Goal: Transaction & Acquisition: Purchase product/service

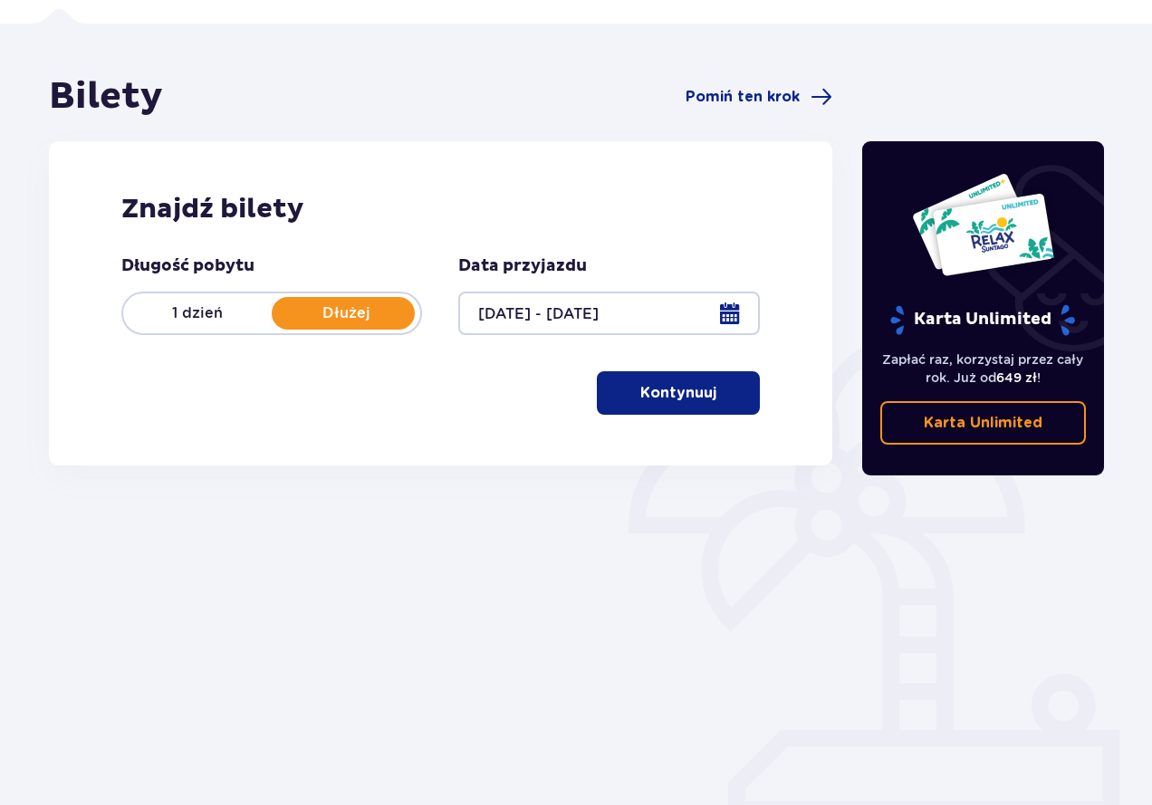
scroll to position [27, 0]
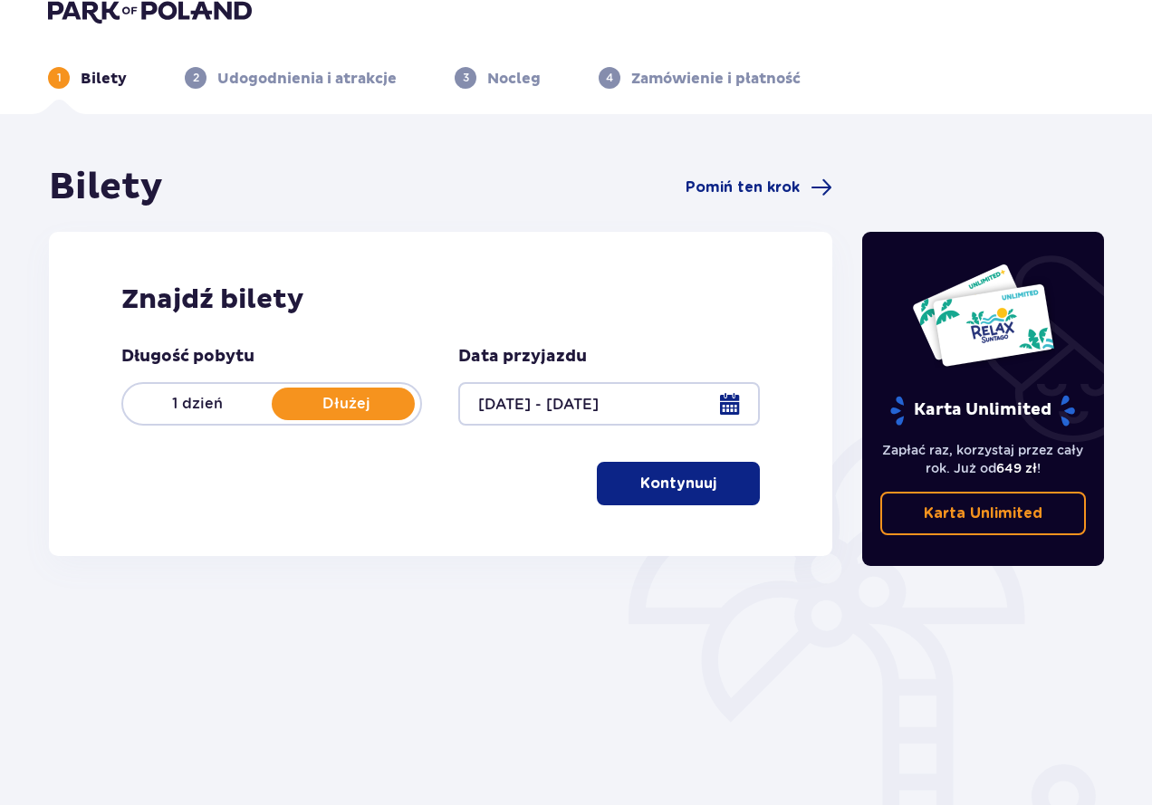
click at [377, 406] on p "Dłużej" at bounding box center [346, 404] width 148 height 20
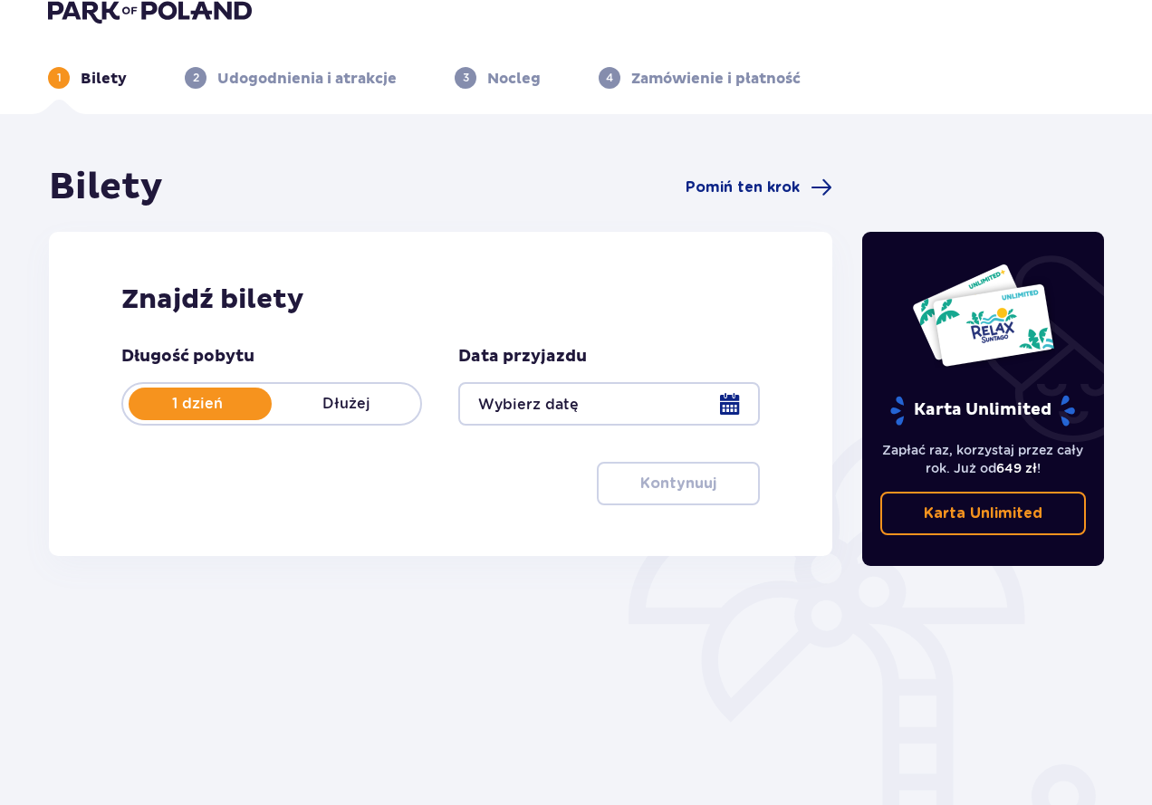
click at [344, 413] on p "Dłużej" at bounding box center [346, 404] width 148 height 20
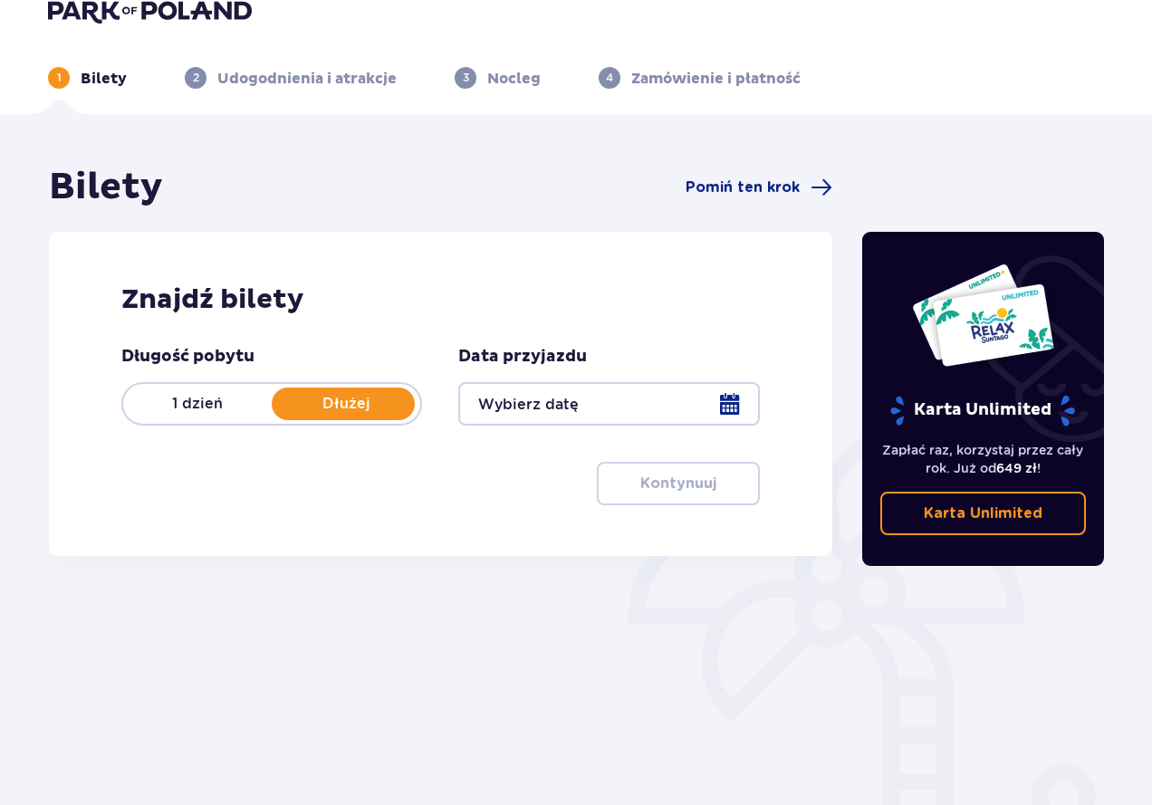
click at [613, 412] on div at bounding box center [608, 403] width 301 height 43
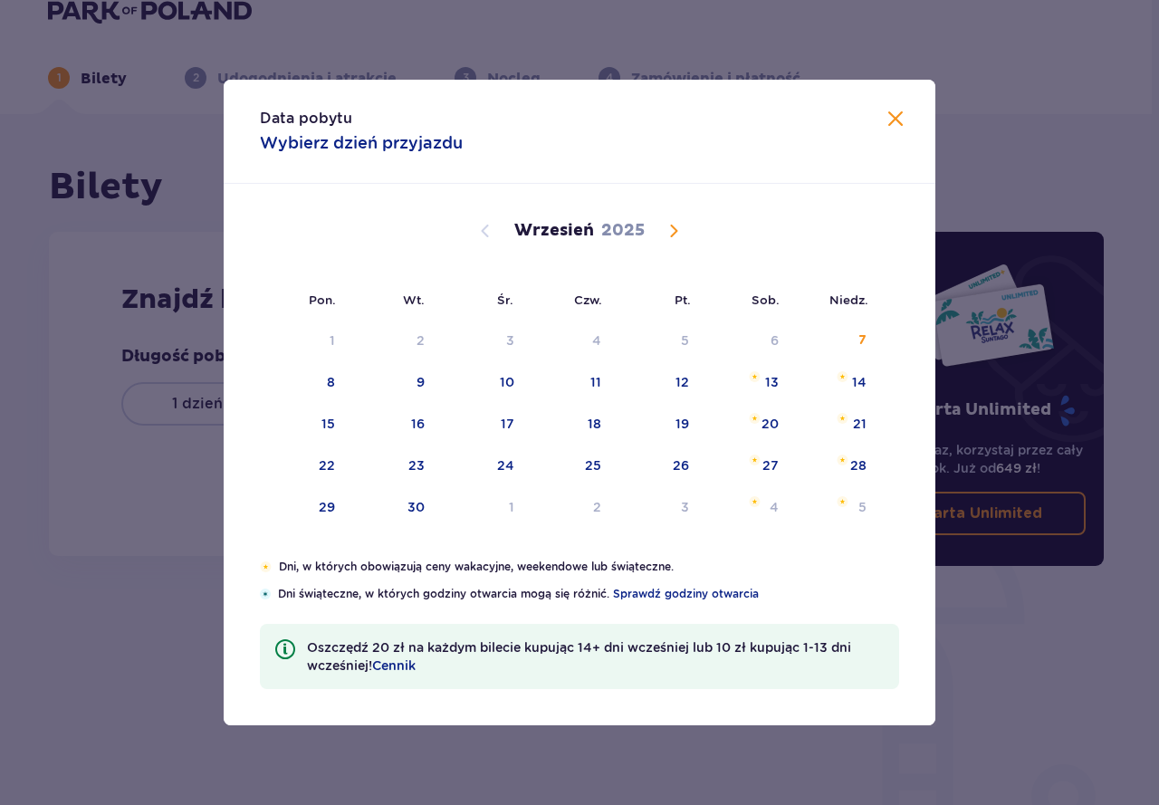
click at [668, 232] on span "Calendar" at bounding box center [674, 231] width 22 height 22
click at [674, 232] on span "Calendar" at bounding box center [674, 231] width 22 height 22
click at [493, 229] on span "Calendar" at bounding box center [485, 231] width 22 height 22
click at [590, 385] on div "9" at bounding box center [571, 383] width 90 height 40
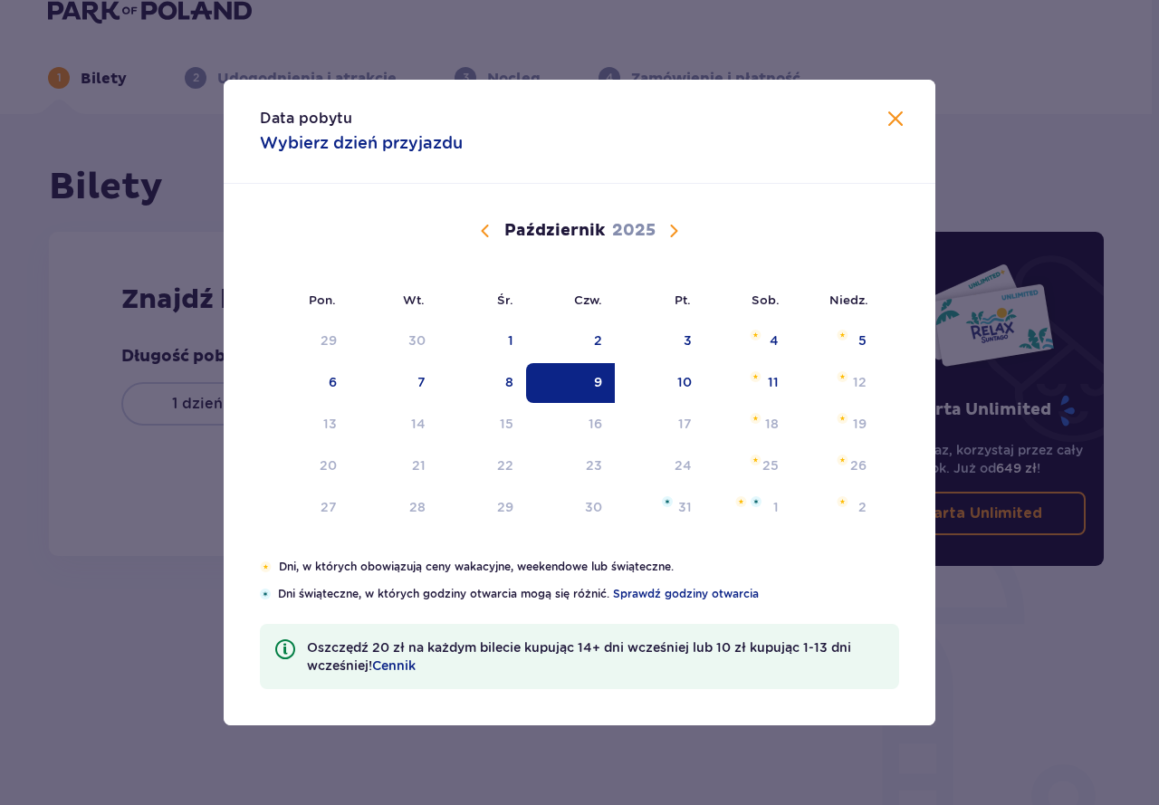
click at [877, 114] on div "Data pobytu Wybierz dzień przyjazdu" at bounding box center [580, 132] width 712 height 104
click at [898, 114] on span at bounding box center [896, 120] width 22 height 22
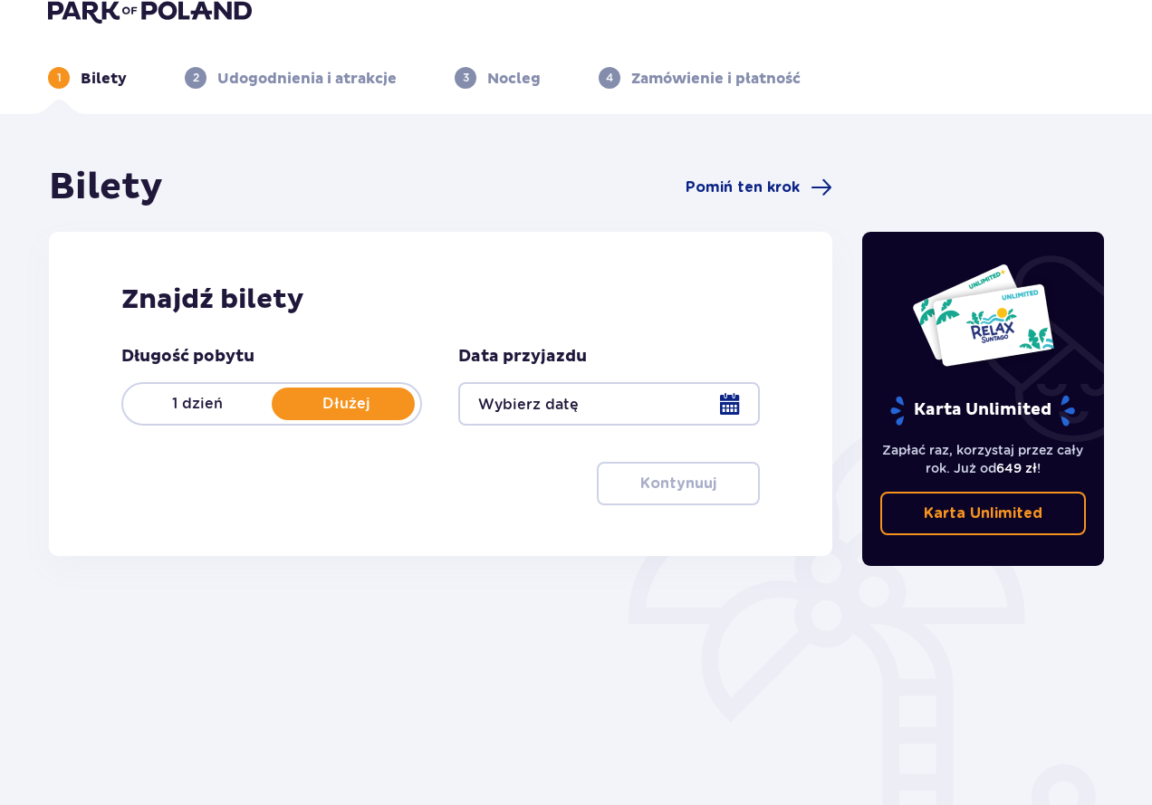
click at [582, 405] on div at bounding box center [608, 403] width 301 height 43
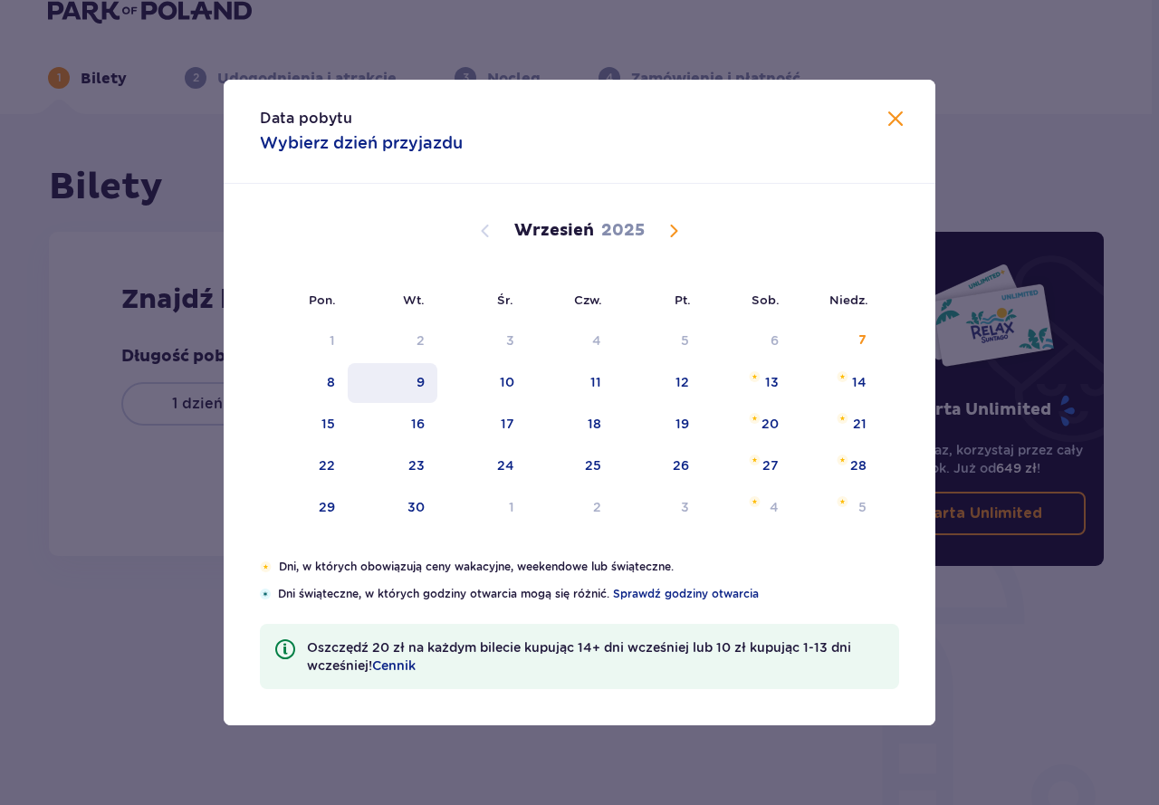
click at [432, 376] on div "9" at bounding box center [393, 383] width 90 height 40
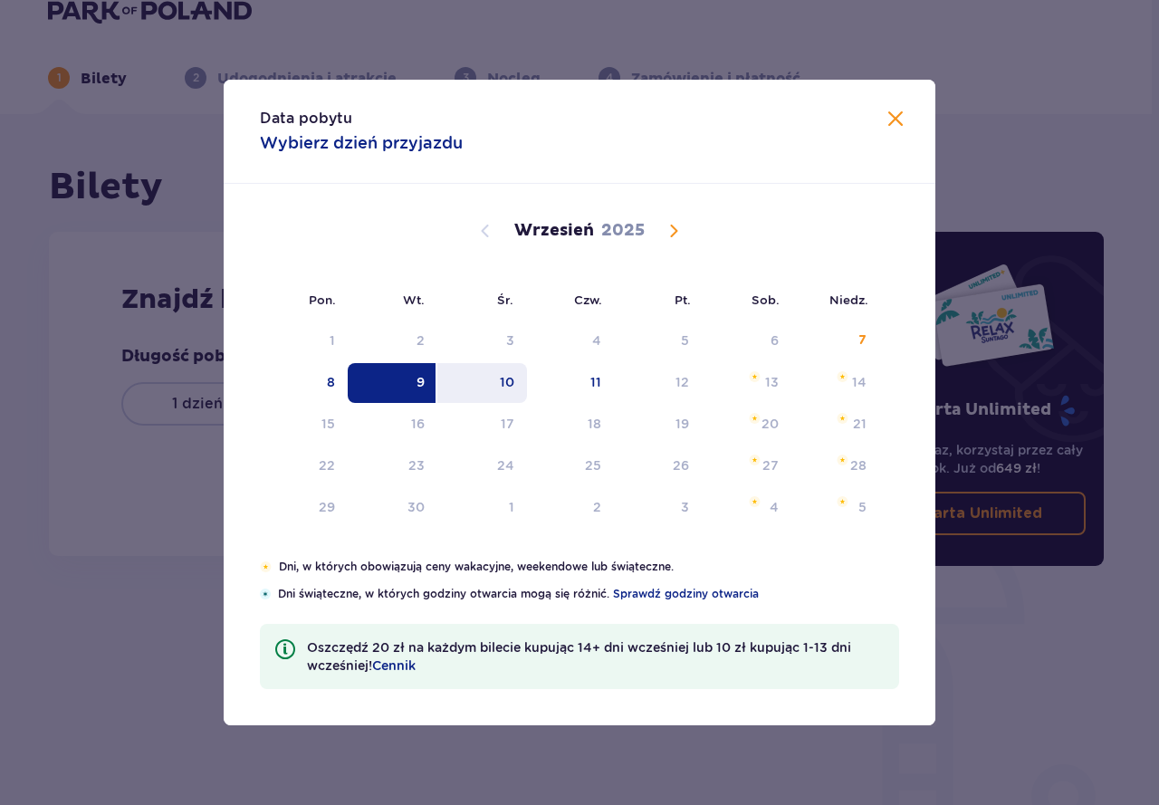
click at [509, 387] on div "10" at bounding box center [507, 382] width 14 height 18
click at [483, 385] on div "10" at bounding box center [482, 383] width 90 height 40
type input "09.09.25 - 10.09.25"
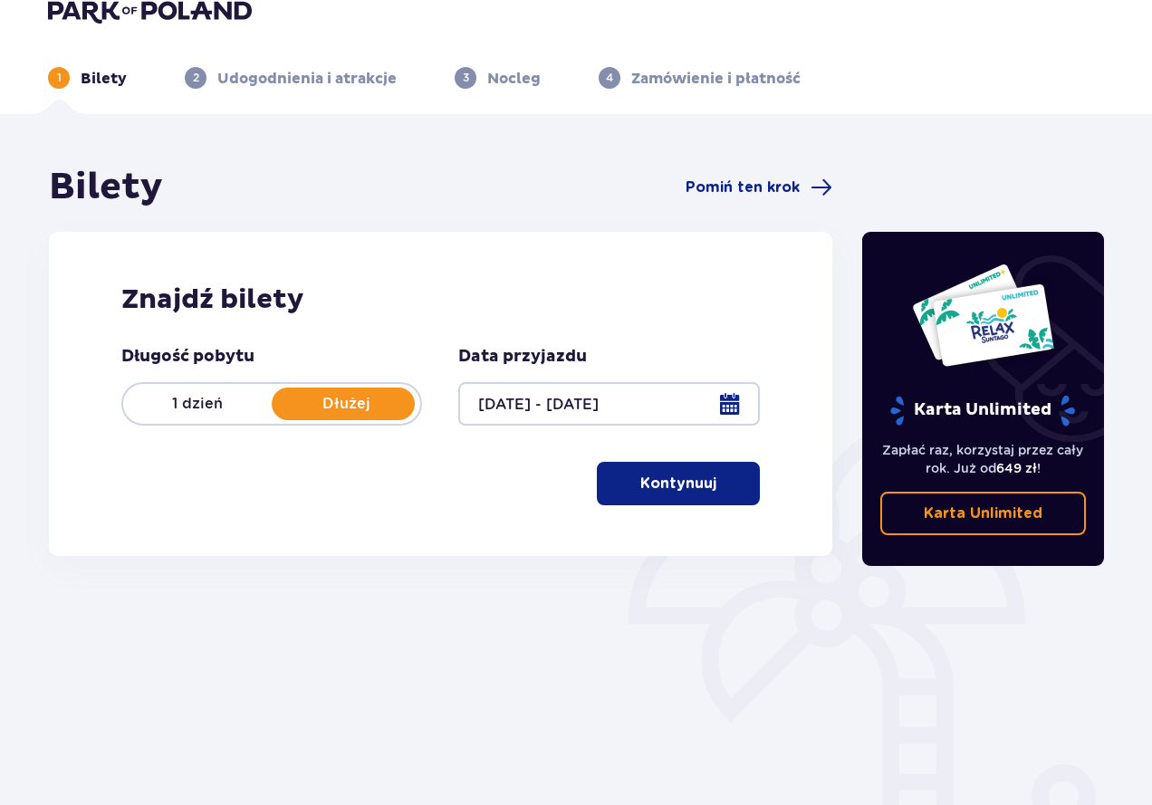
click at [684, 477] on p "Kontynuuj" at bounding box center [678, 483] width 76 height 20
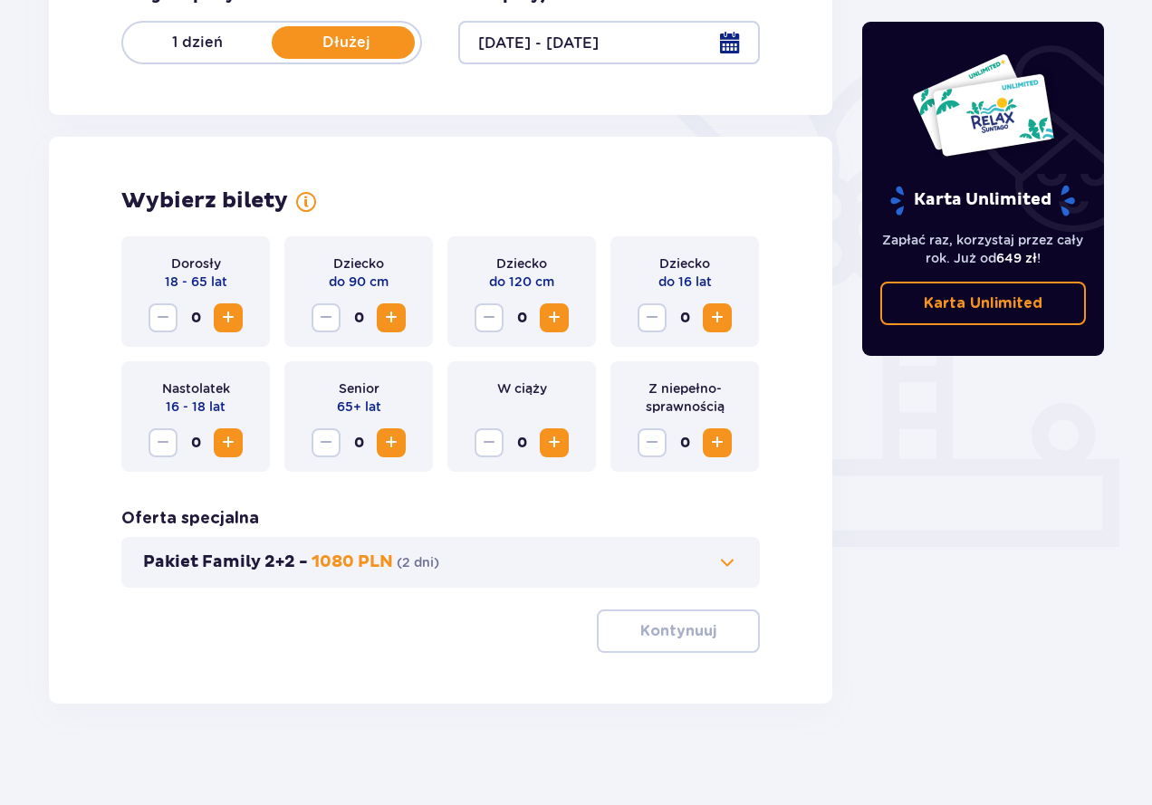
scroll to position [396, 0]
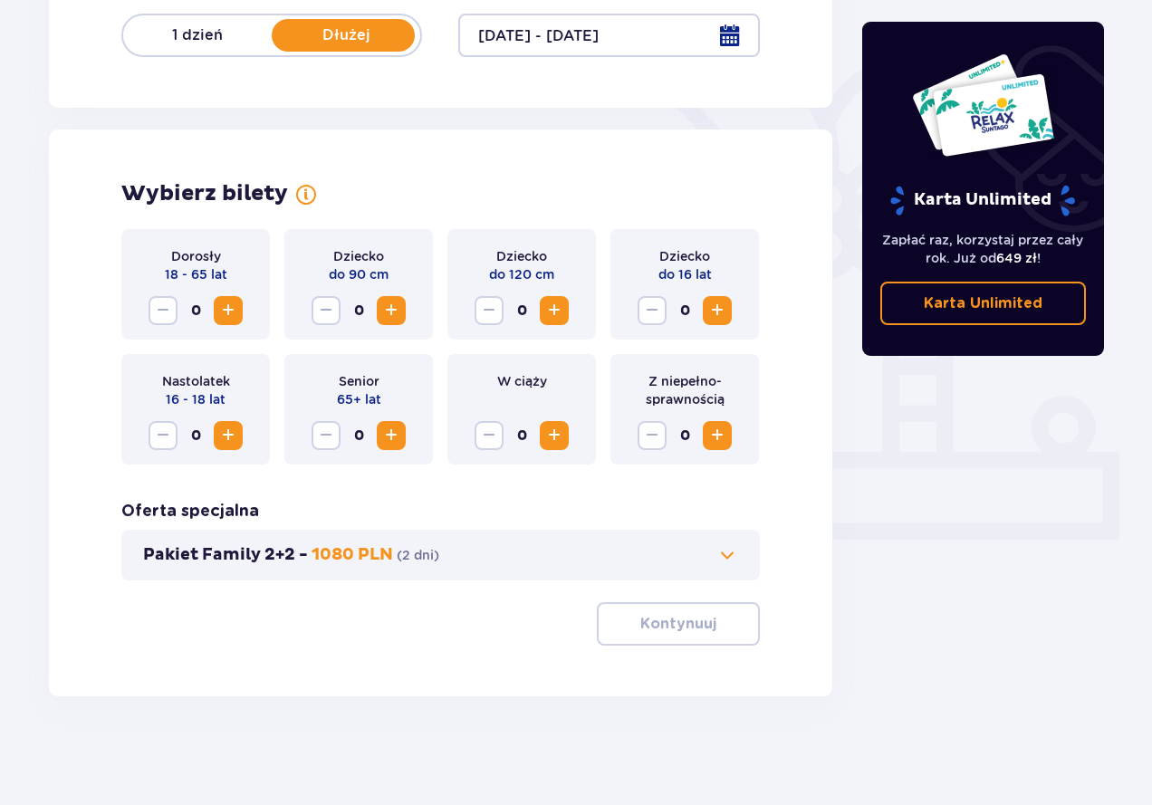
click at [692, 306] on span "0" at bounding box center [684, 310] width 29 height 29
click at [704, 307] on button "Increase" at bounding box center [717, 310] width 29 height 29
click at [710, 312] on span "Increase" at bounding box center [717, 311] width 22 height 22
click at [648, 325] on div "Dziecko do 16 lat 2" at bounding box center [684, 284] width 148 height 110
click at [656, 320] on span "Decrease" at bounding box center [652, 311] width 22 height 22
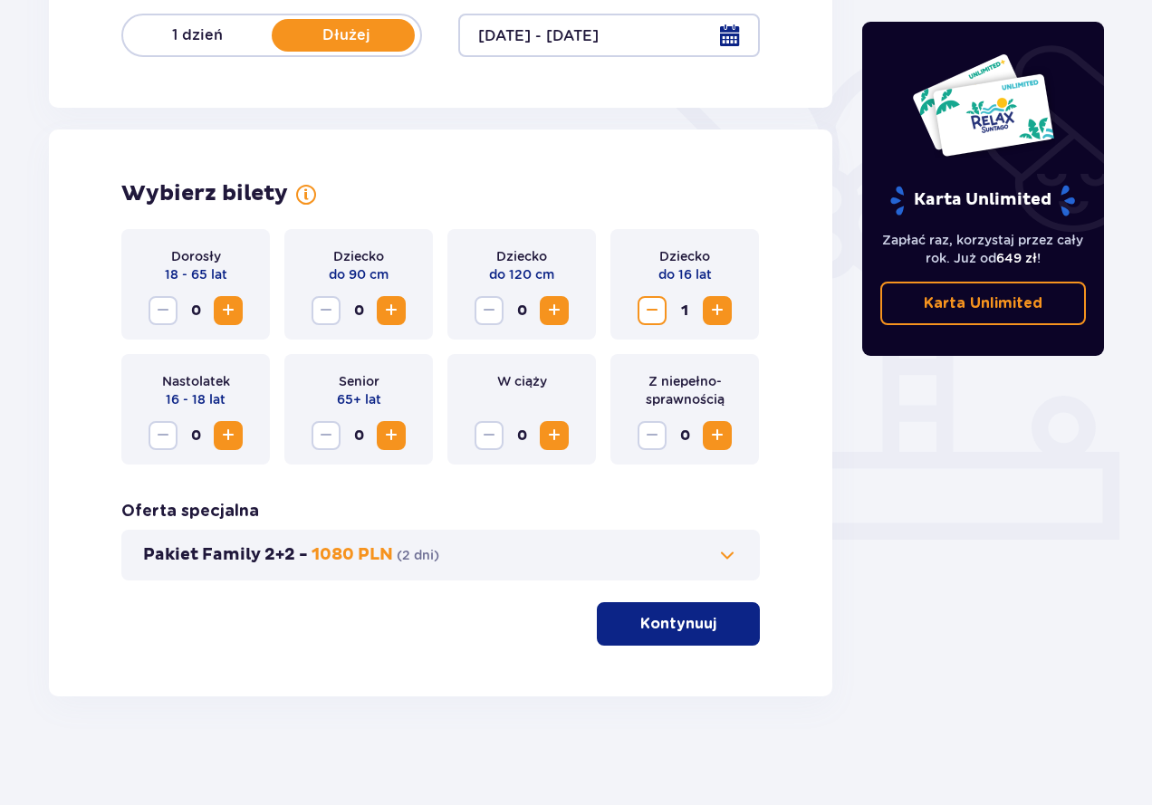
click at [234, 322] on button "Increase" at bounding box center [228, 310] width 29 height 29
click at [234, 320] on span "Increase" at bounding box center [228, 311] width 22 height 22
click at [665, 625] on p "Kontynuuj" at bounding box center [678, 624] width 76 height 20
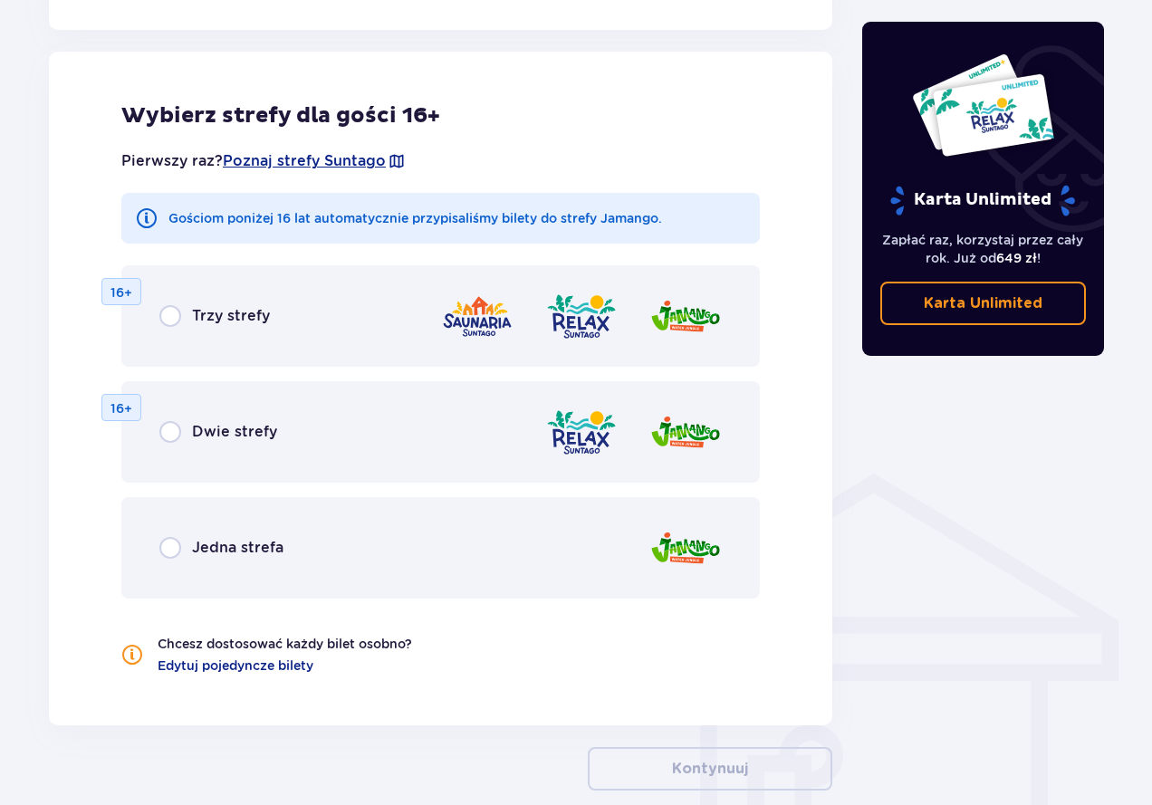
scroll to position [1005, 0]
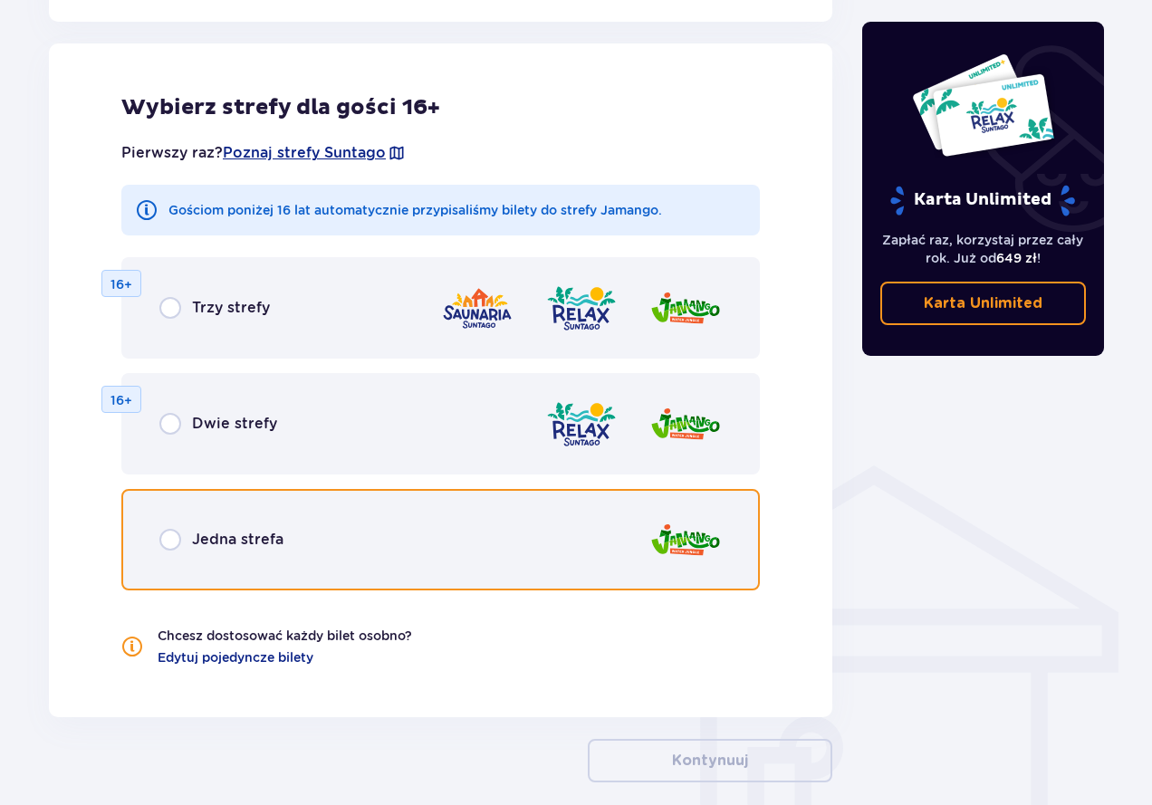
click at [176, 540] on input "radio" at bounding box center [170, 540] width 22 height 22
radio input "true"
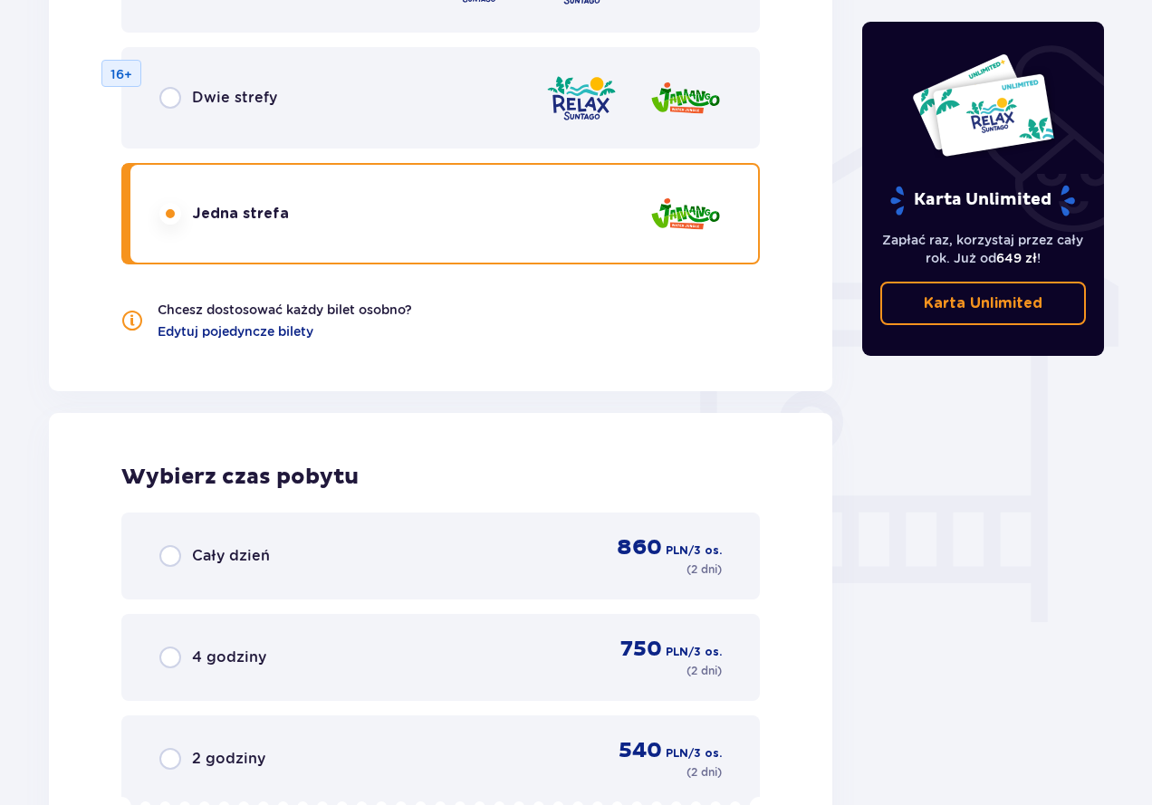
scroll to position [1157, 0]
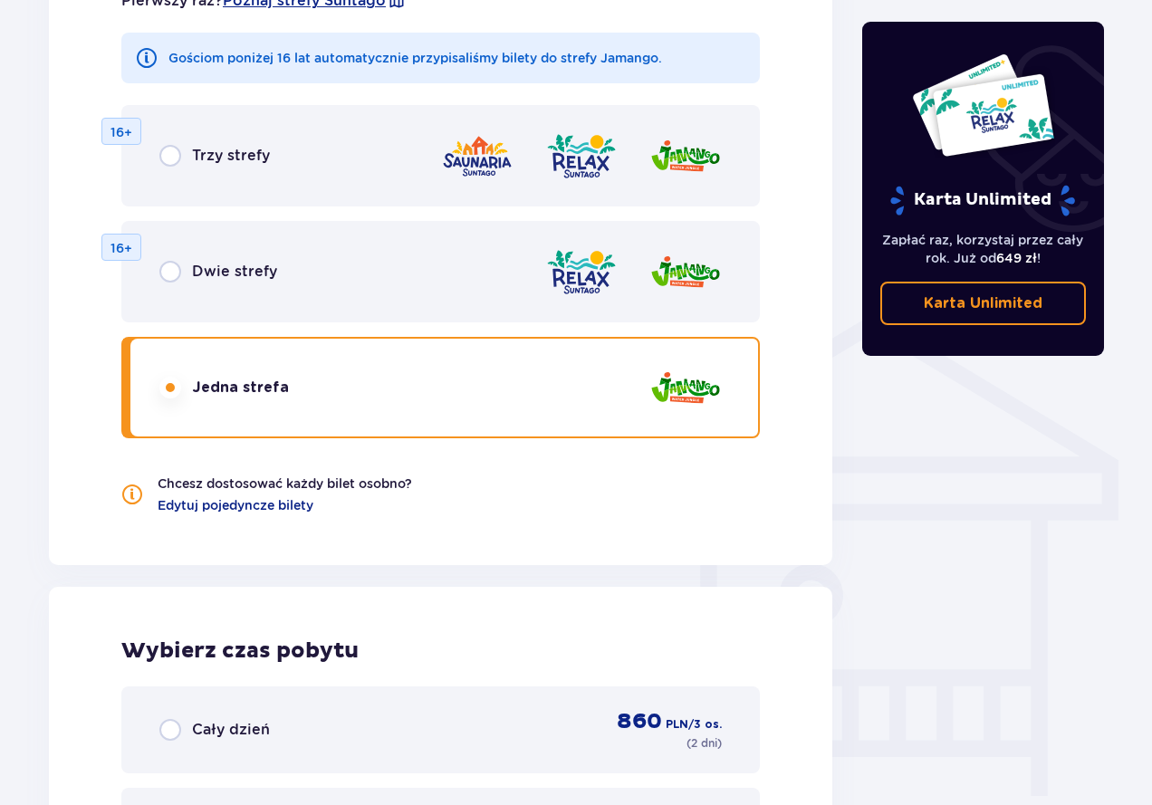
click at [195, 292] on div "Dwie strefy 16+" at bounding box center [440, 271] width 638 height 101
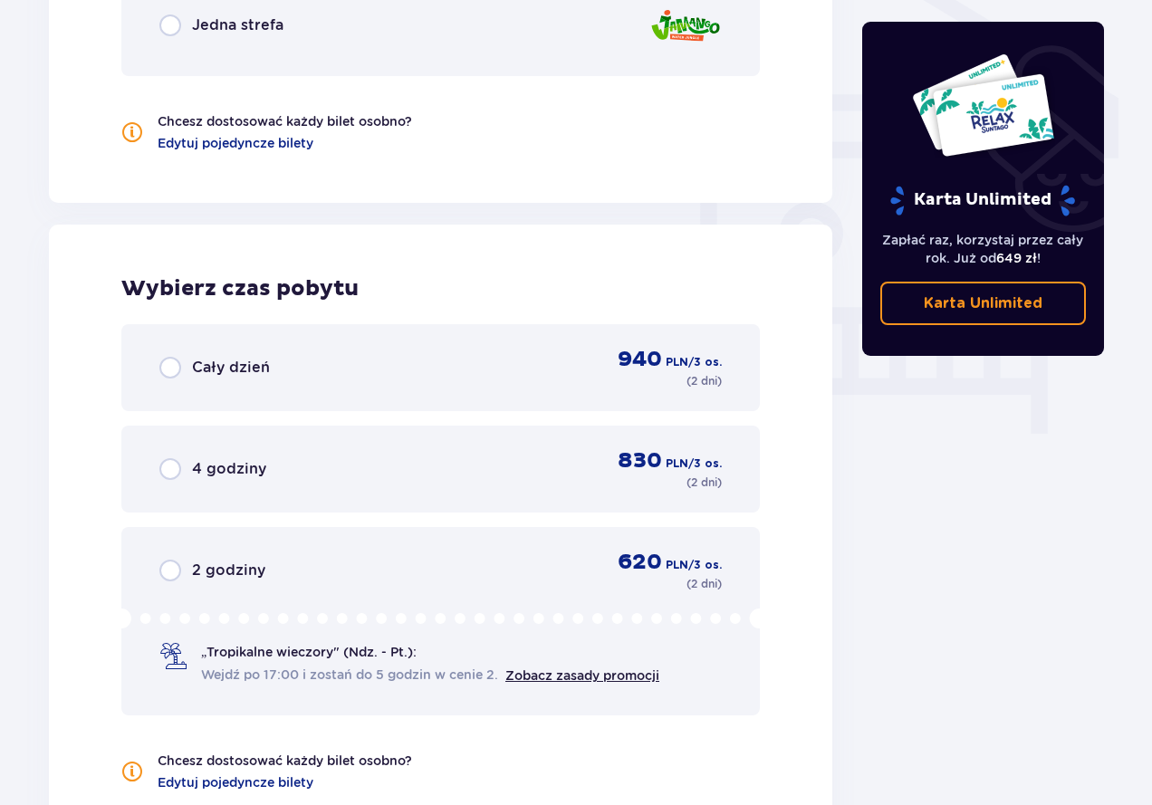
click at [227, 135] on span "Edytuj pojedyncze bilety" at bounding box center [236, 143] width 156 height 18
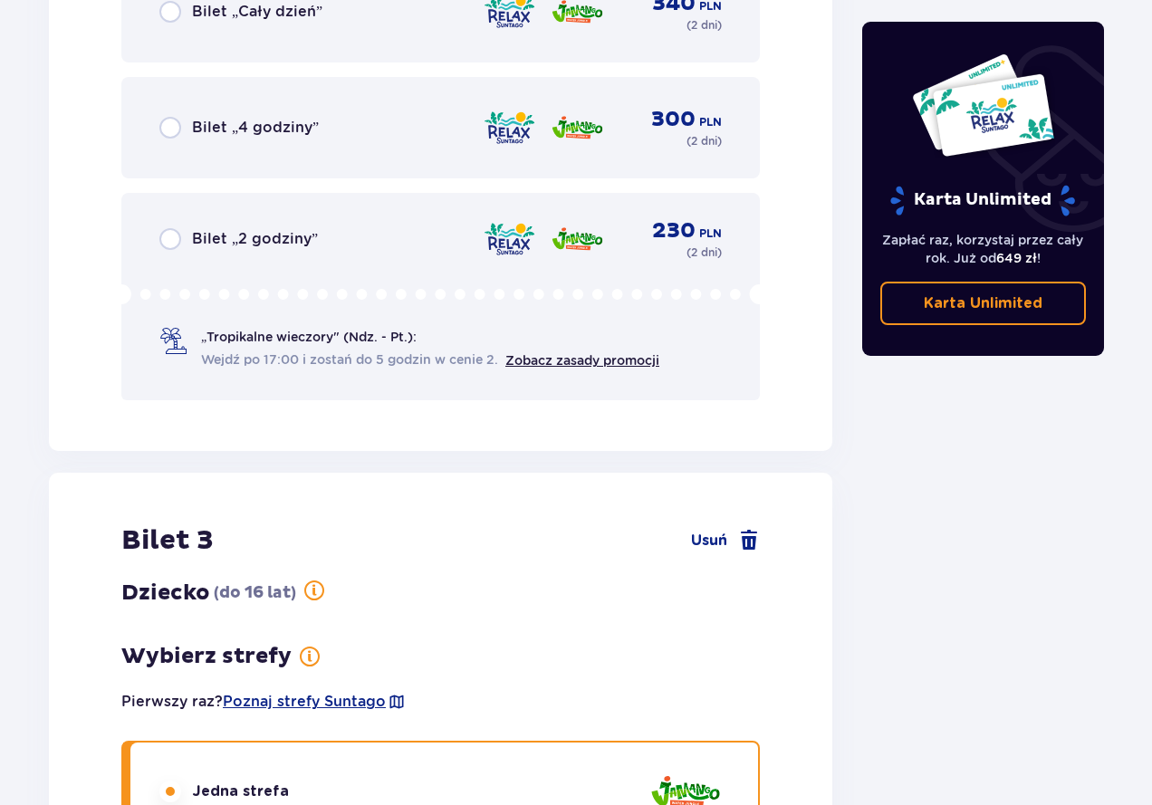
scroll to position [3035, 0]
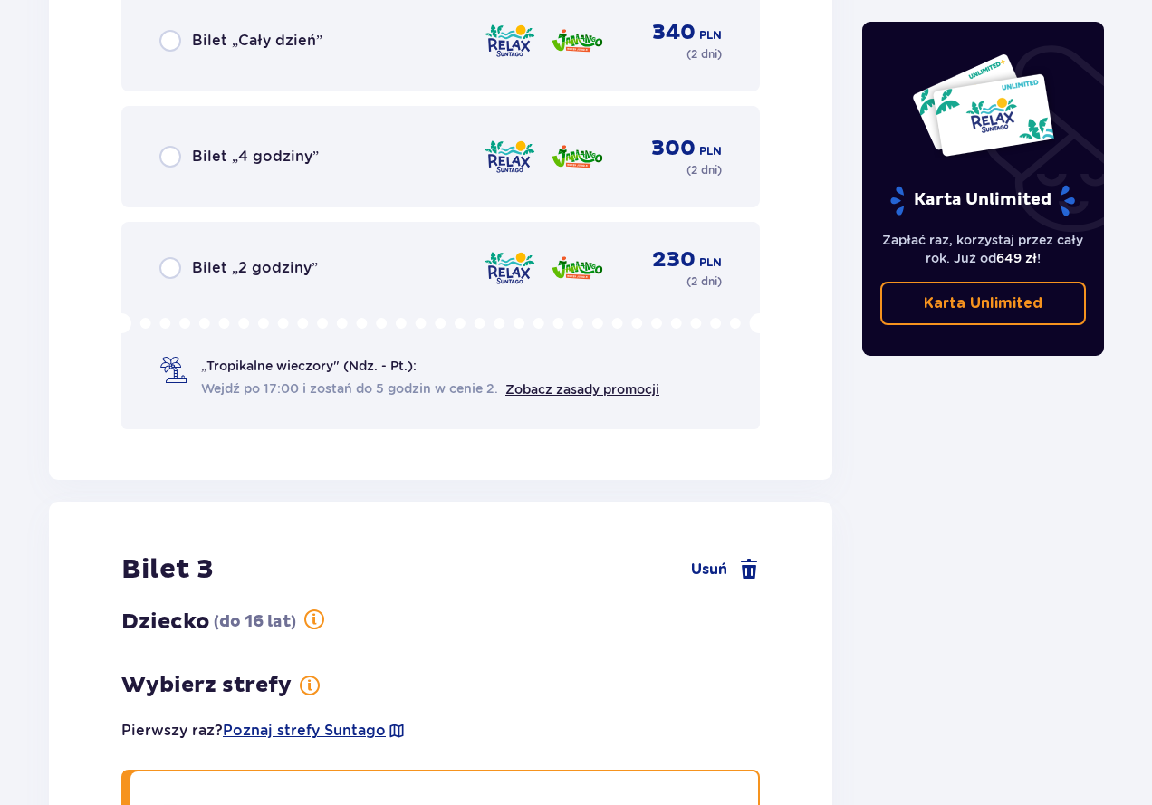
click at [272, 176] on div "Bilet „4 godziny” 300 PLN ( 2 dni )" at bounding box center [440, 156] width 562 height 43
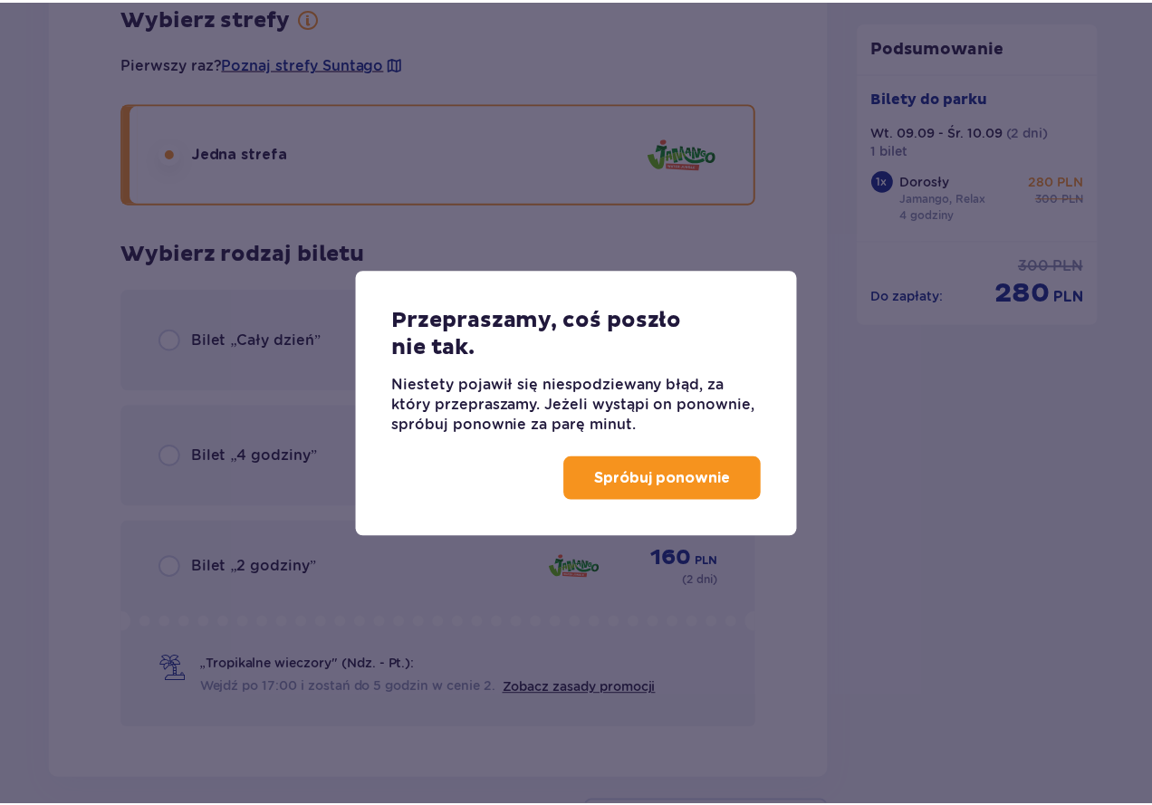
scroll to position [2317, 0]
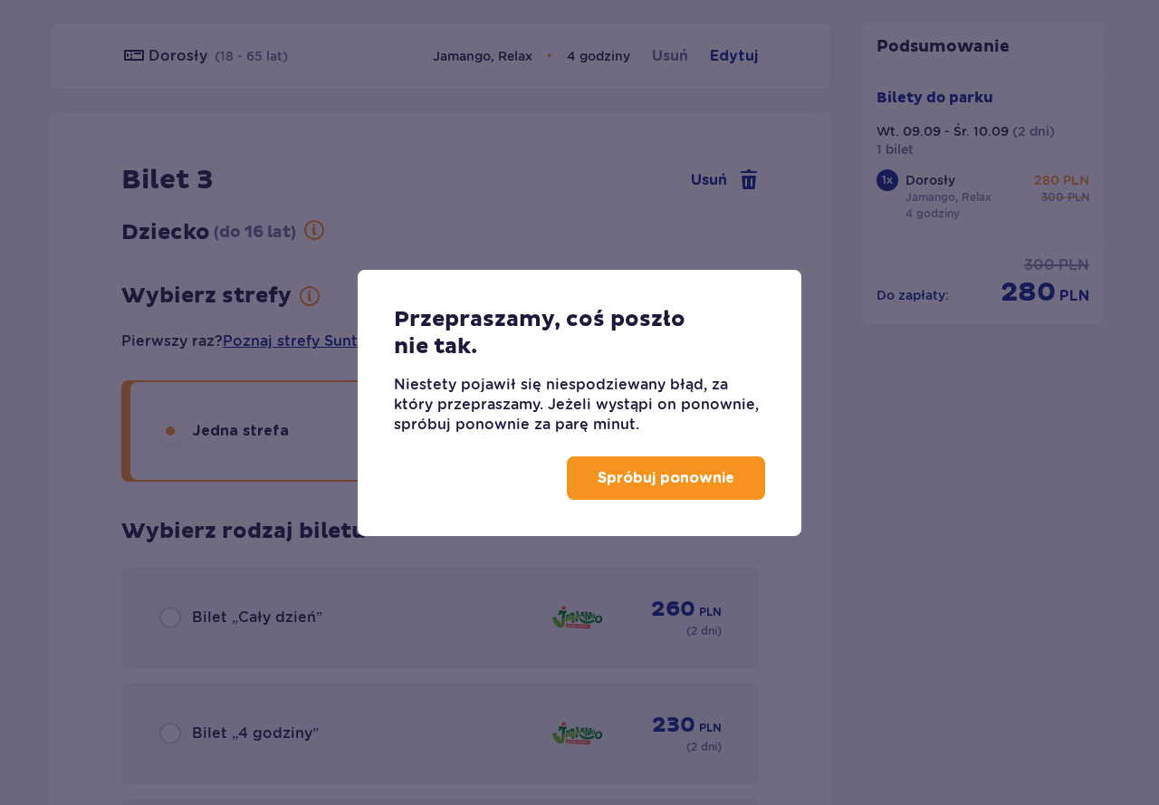
click at [579, 479] on button "Spróbuj ponownie" at bounding box center [666, 477] width 198 height 43
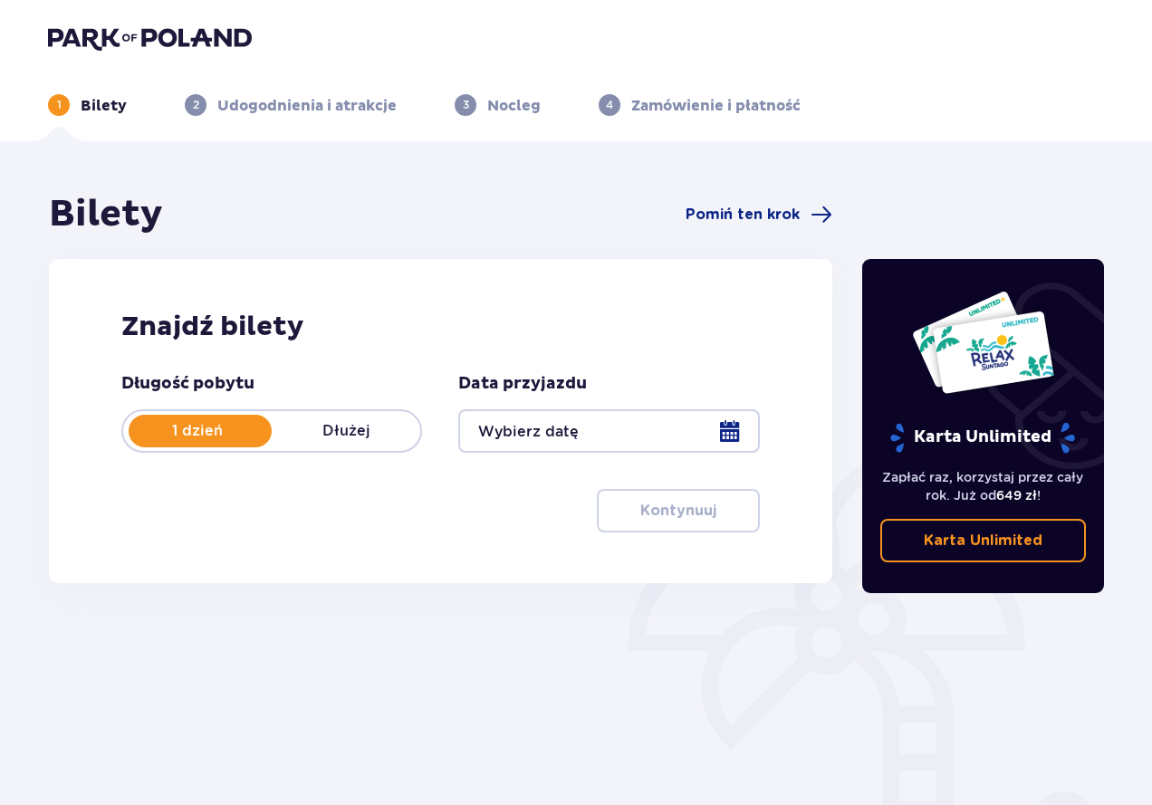
click at [485, 123] on header "1 Bilety 2 Udogodnienia i atrakcje 3 Nocleg 4 Zamówienie i płatność" at bounding box center [576, 70] width 1152 height 141
click at [103, 36] on img at bounding box center [150, 37] width 204 height 25
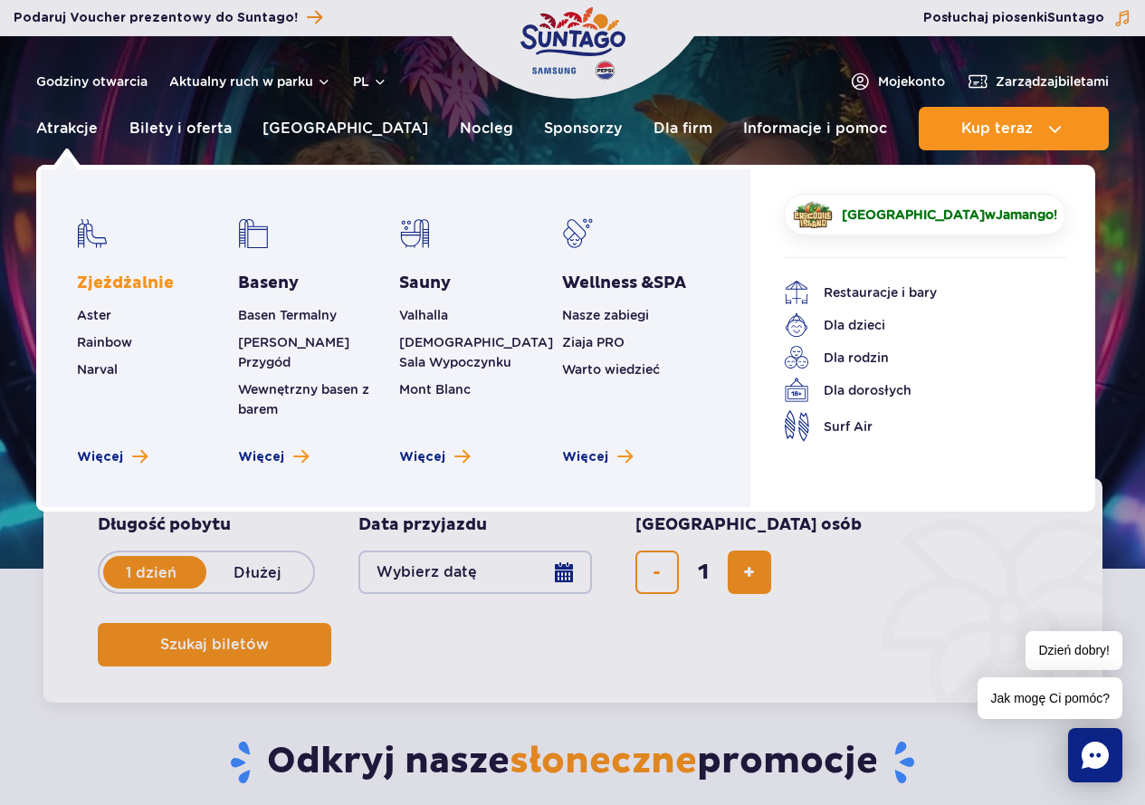
click at [119, 284] on link "Zjeżdżalnie" at bounding box center [125, 284] width 97 height 22
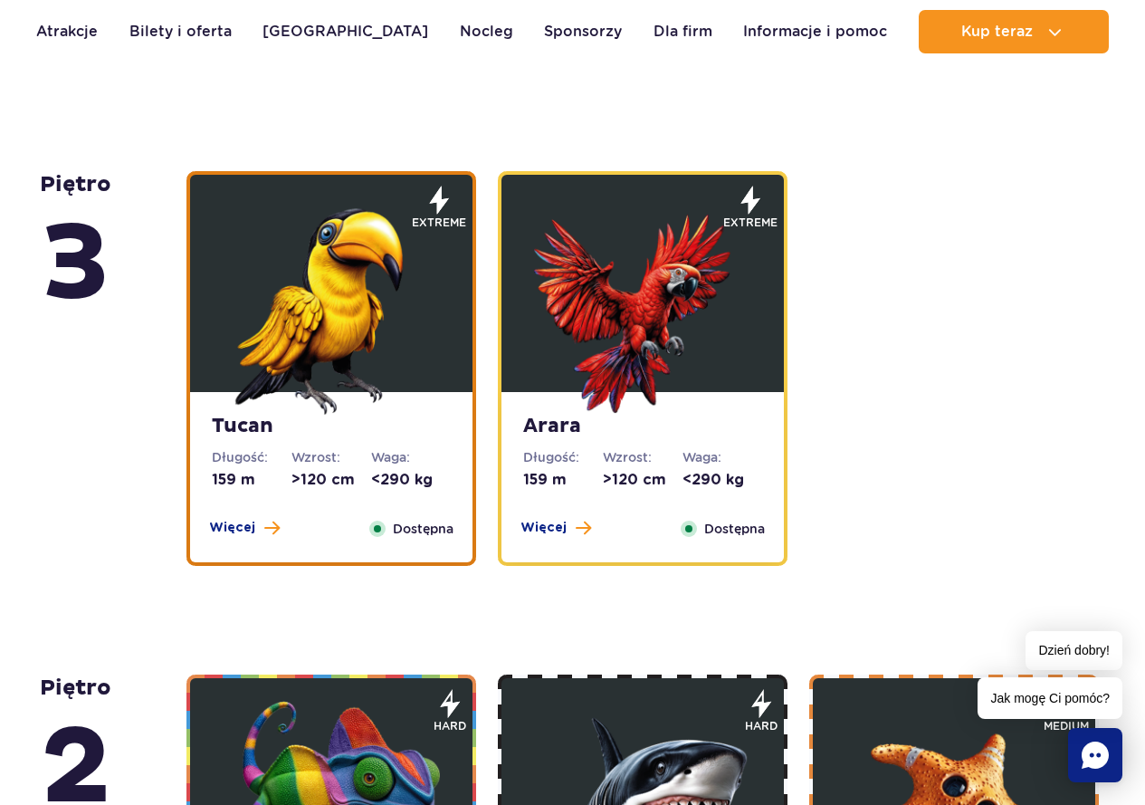
scroll to position [2716, 0]
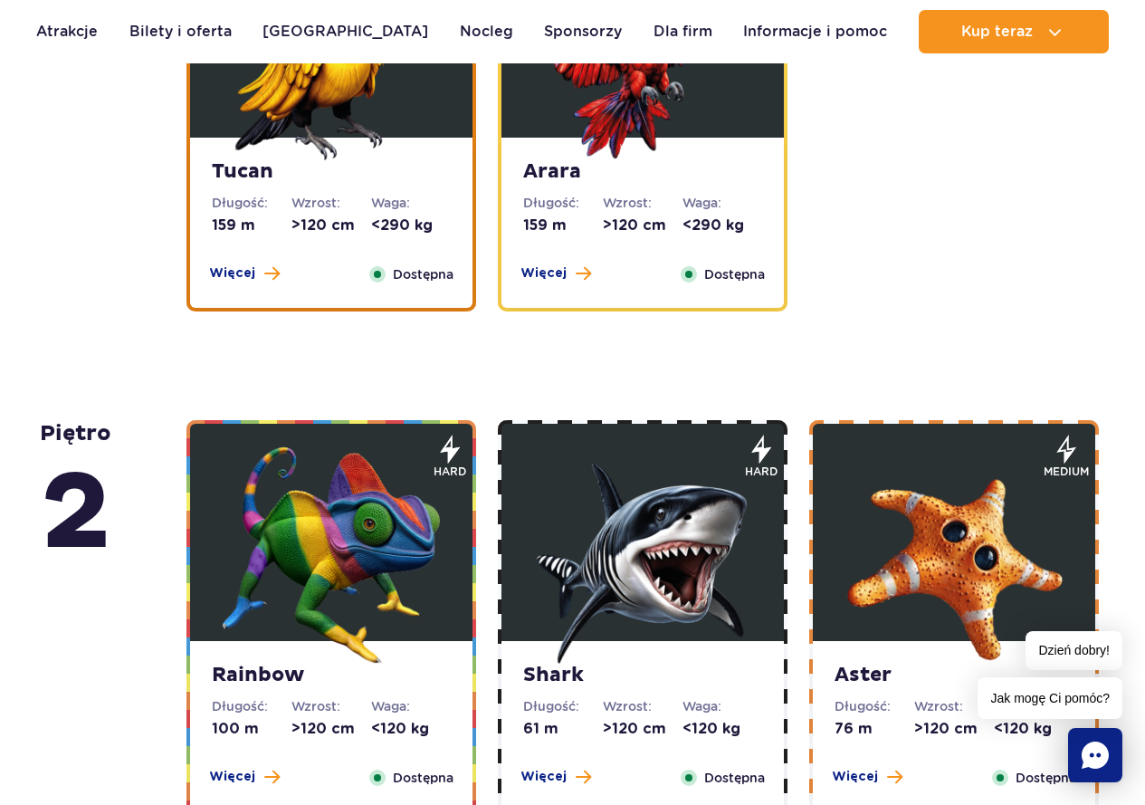
click at [668, 613] on img at bounding box center [642, 554] width 217 height 217
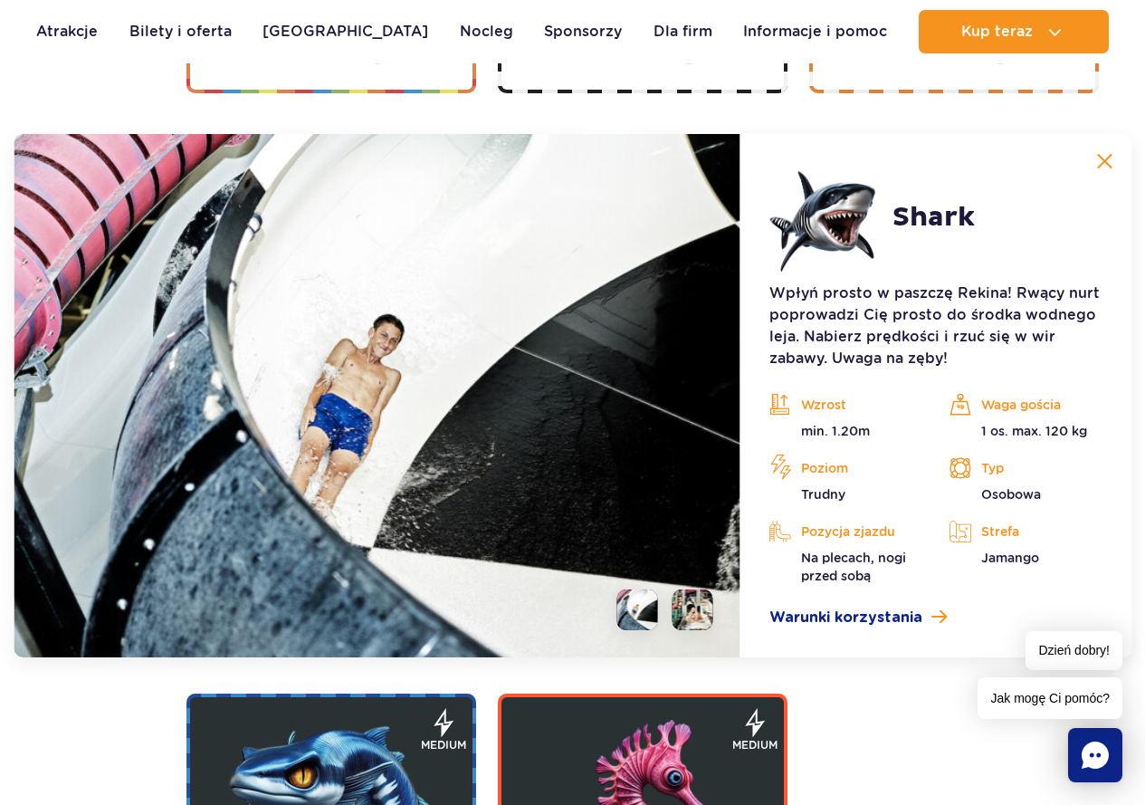
scroll to position [3463, 0]
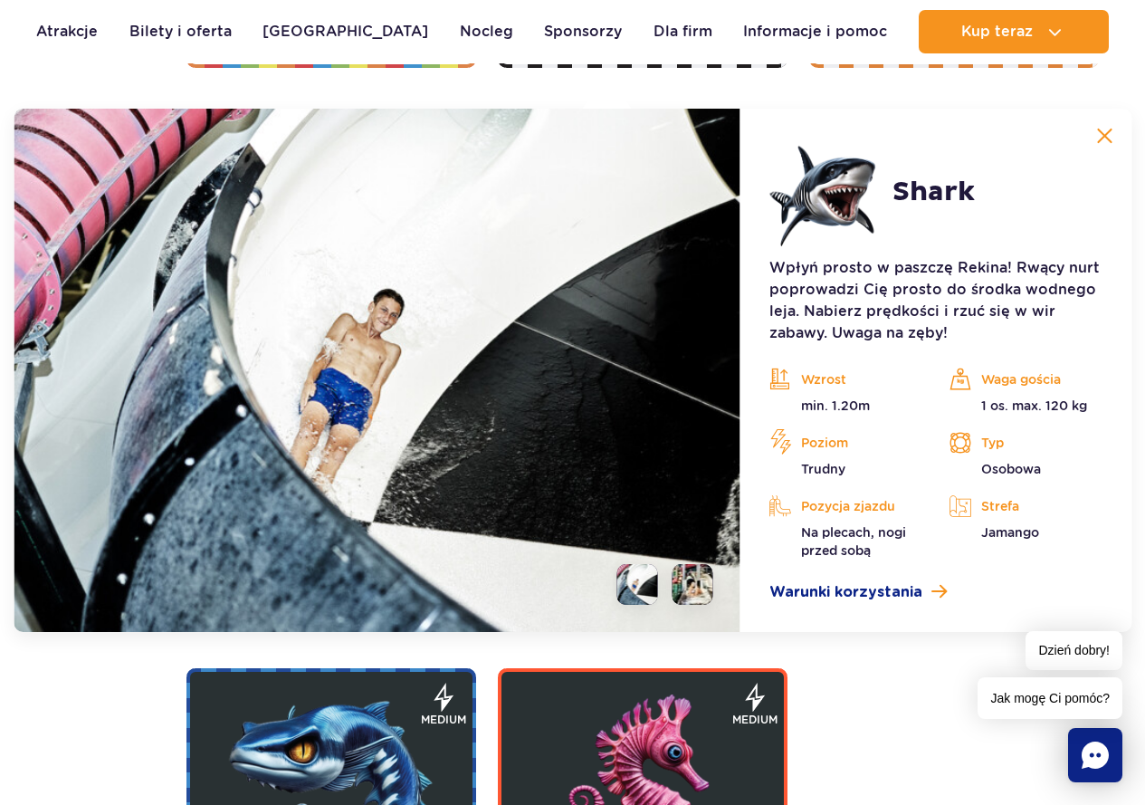
click at [607, 357] on img at bounding box center [377, 370] width 727 height 523
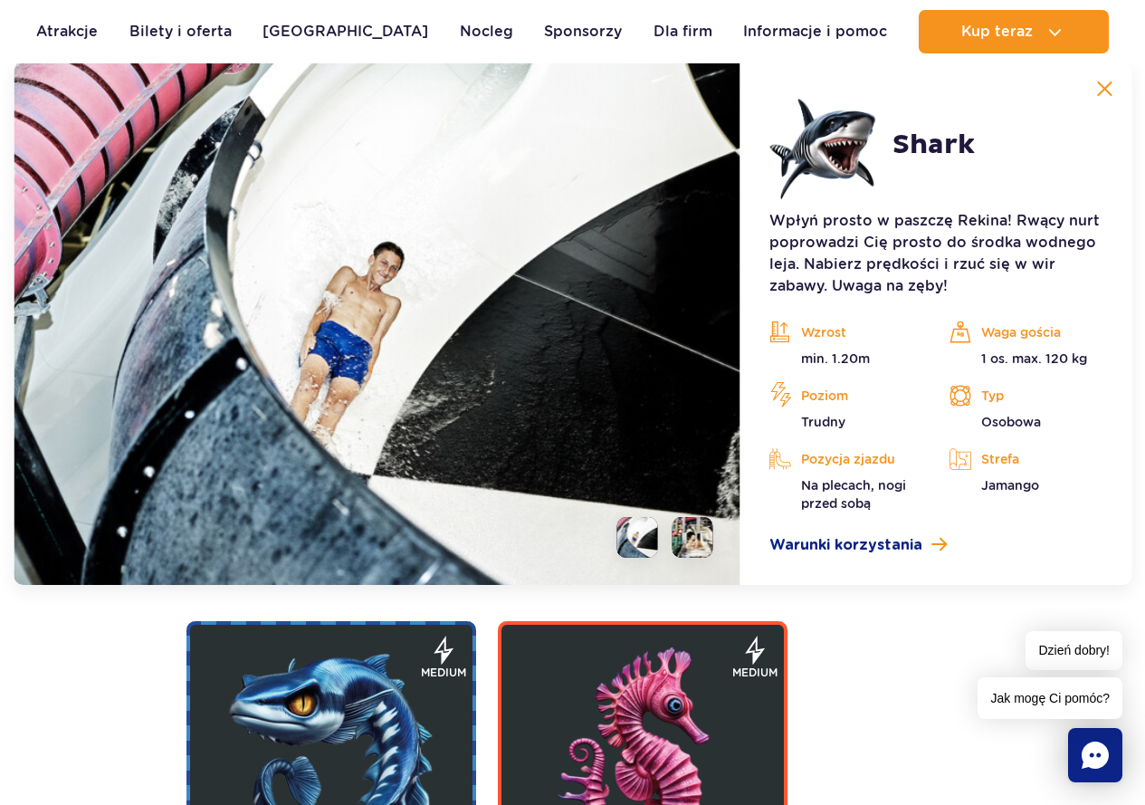
scroll to position [3554, 0]
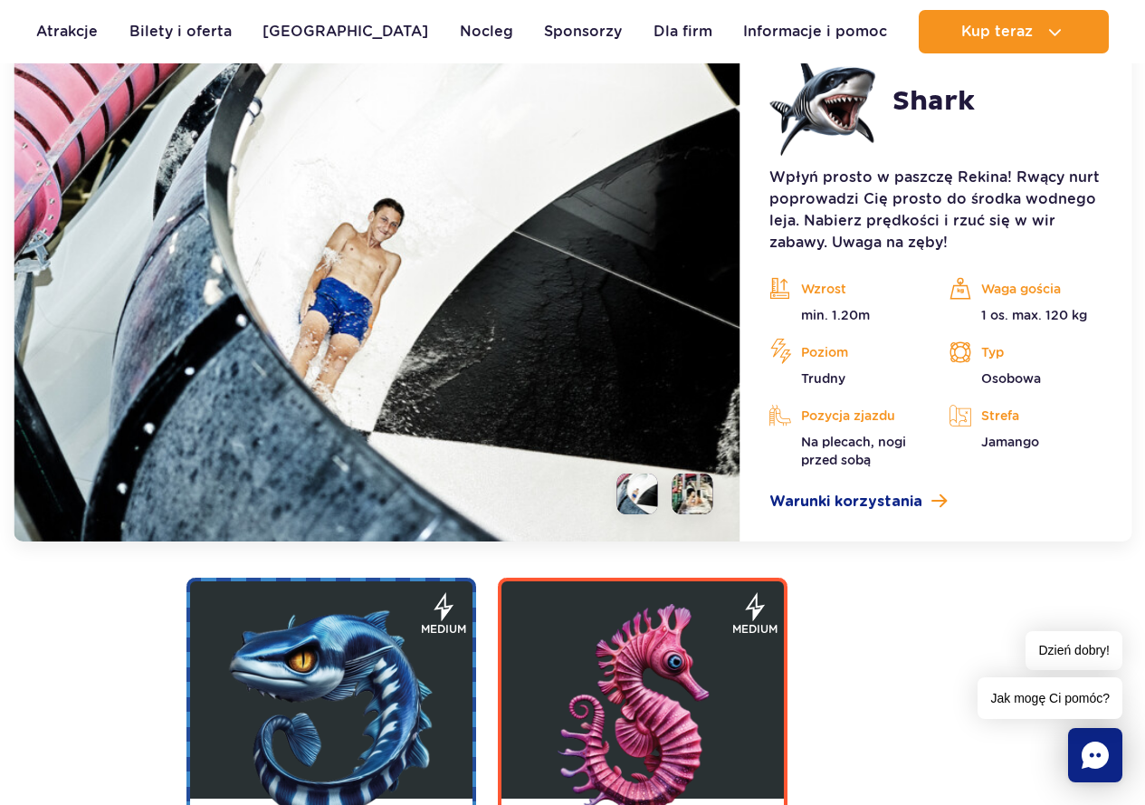
click at [984, 294] on p "Waga gościa" at bounding box center [1026, 288] width 153 height 27
drag, startPoint x: 1007, startPoint y: 291, endPoint x: 1079, endPoint y: 295, distance: 72.6
click at [1079, 295] on p "Waga gościa" at bounding box center [1026, 288] width 153 height 27
click at [1076, 295] on p "Waga gościa" at bounding box center [1026, 288] width 153 height 27
click at [1064, 294] on p "Waga gościa" at bounding box center [1026, 288] width 153 height 27
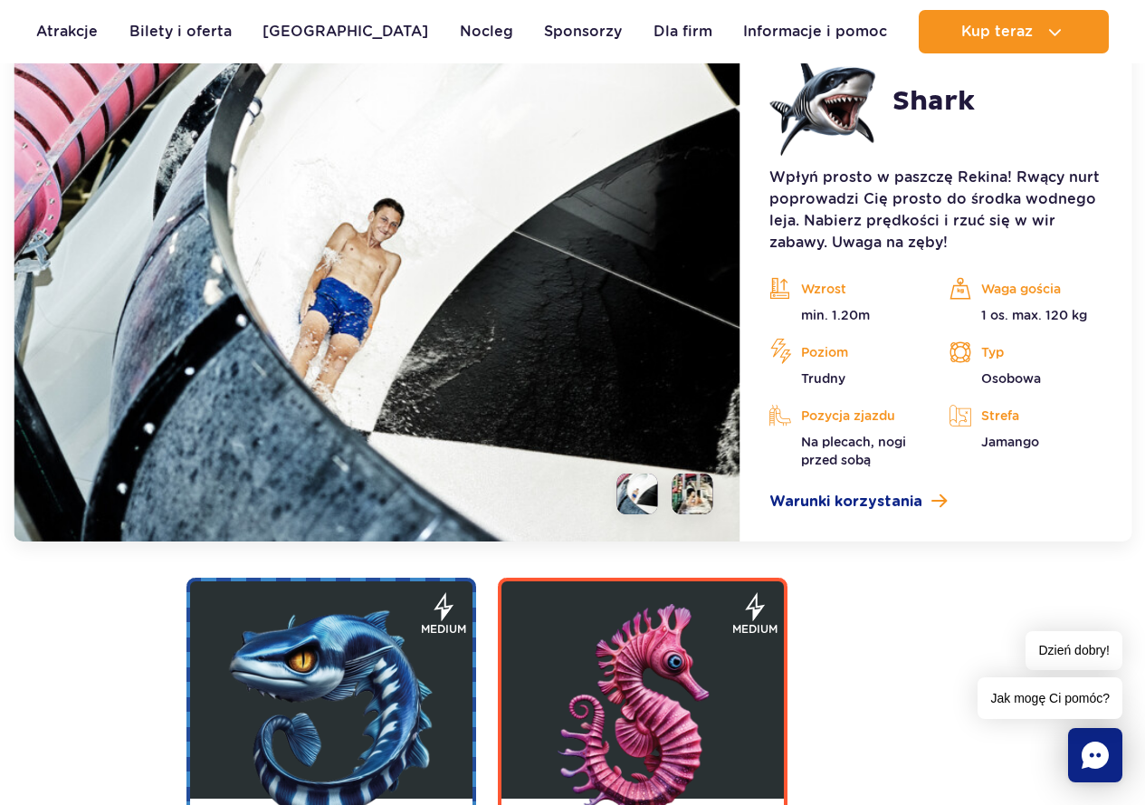
click at [1064, 294] on p "Waga gościa" at bounding box center [1026, 288] width 153 height 27
click at [644, 332] on img at bounding box center [377, 279] width 727 height 523
click at [1021, 331] on div "Wzrost min. 1.20m Waga gościa 1 os. max. 120 kg Poziom Trudny Typ Osobowa Pozyc…" at bounding box center [936, 372] width 360 height 194
click at [1003, 311] on p "1 os. max. 120 kg" at bounding box center [1026, 315] width 153 height 18
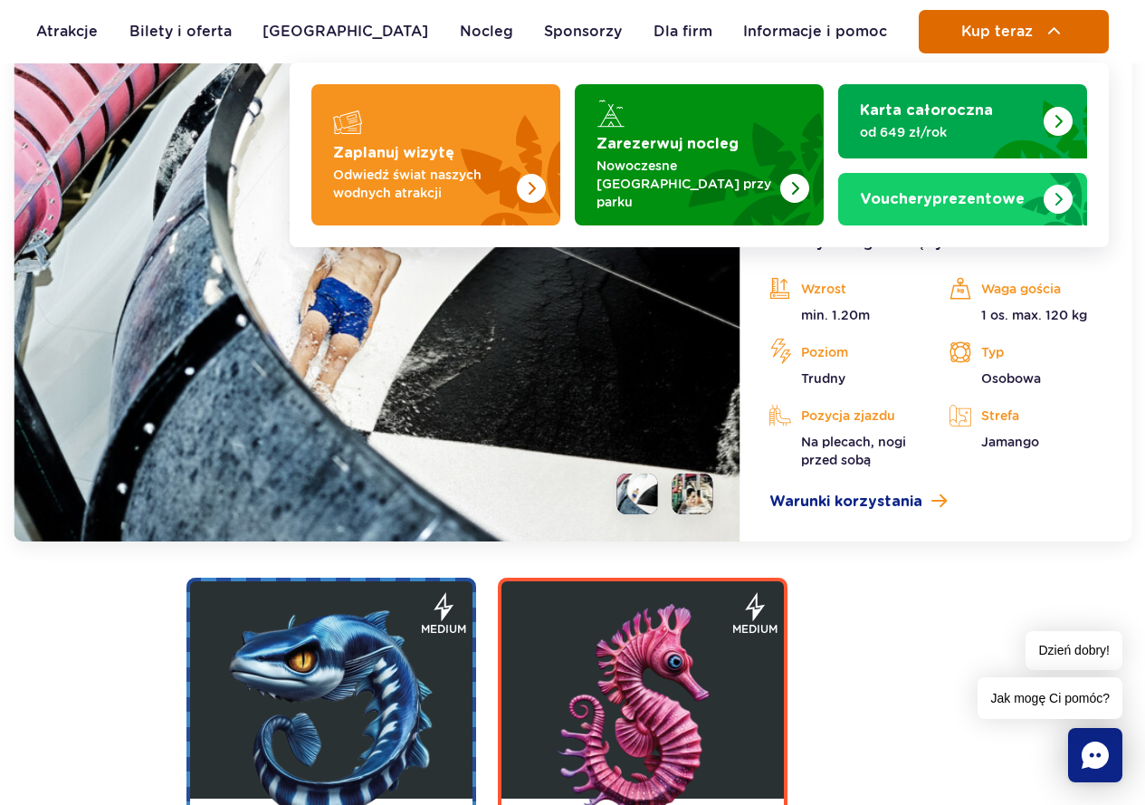
click at [958, 33] on button "Kup teraz" at bounding box center [1014, 31] width 190 height 43
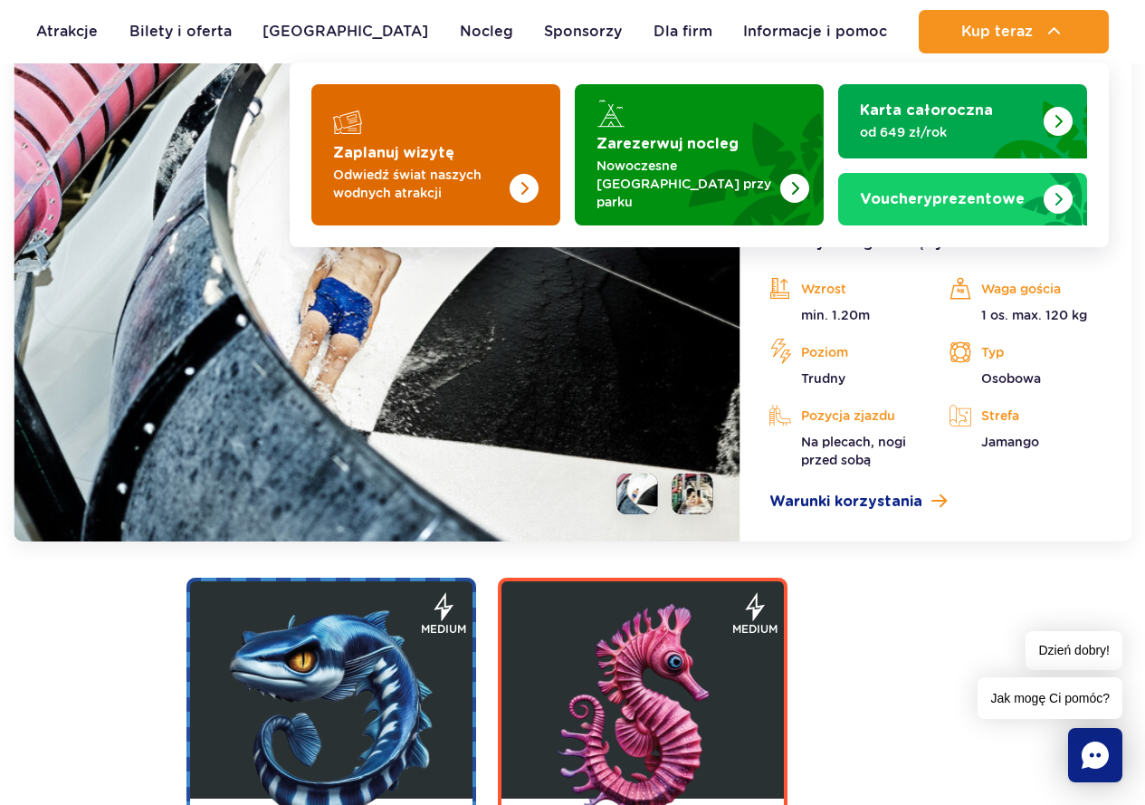
click at [387, 144] on div "Zaplanuj wizytę Odwiedź świat naszych wodnych atrakcji" at bounding box center [436, 173] width 206 height 58
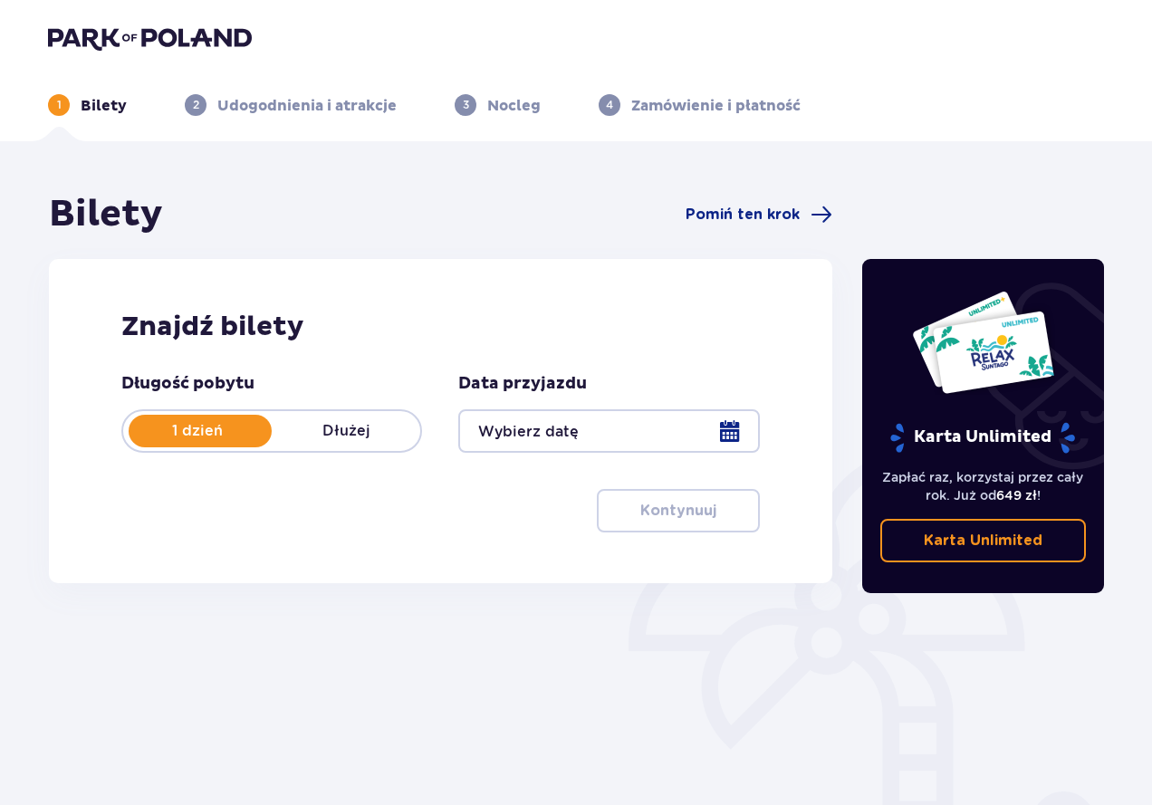
click at [176, 34] on img at bounding box center [150, 37] width 204 height 25
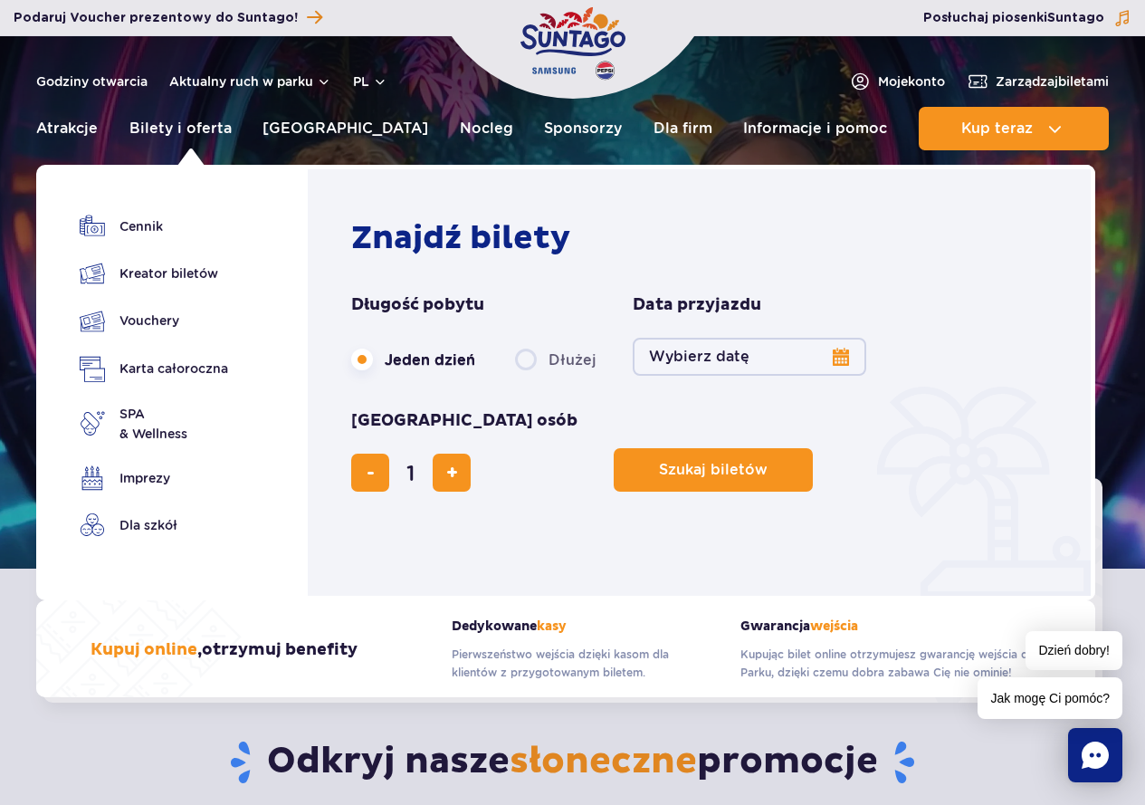
click at [171, 539] on ul "Cennik Kreator biletów Vouchery Karta całoroczna SPA" at bounding box center [154, 387] width 148 height 346
click at [167, 528] on link "Dla szkół" at bounding box center [154, 524] width 148 height 25
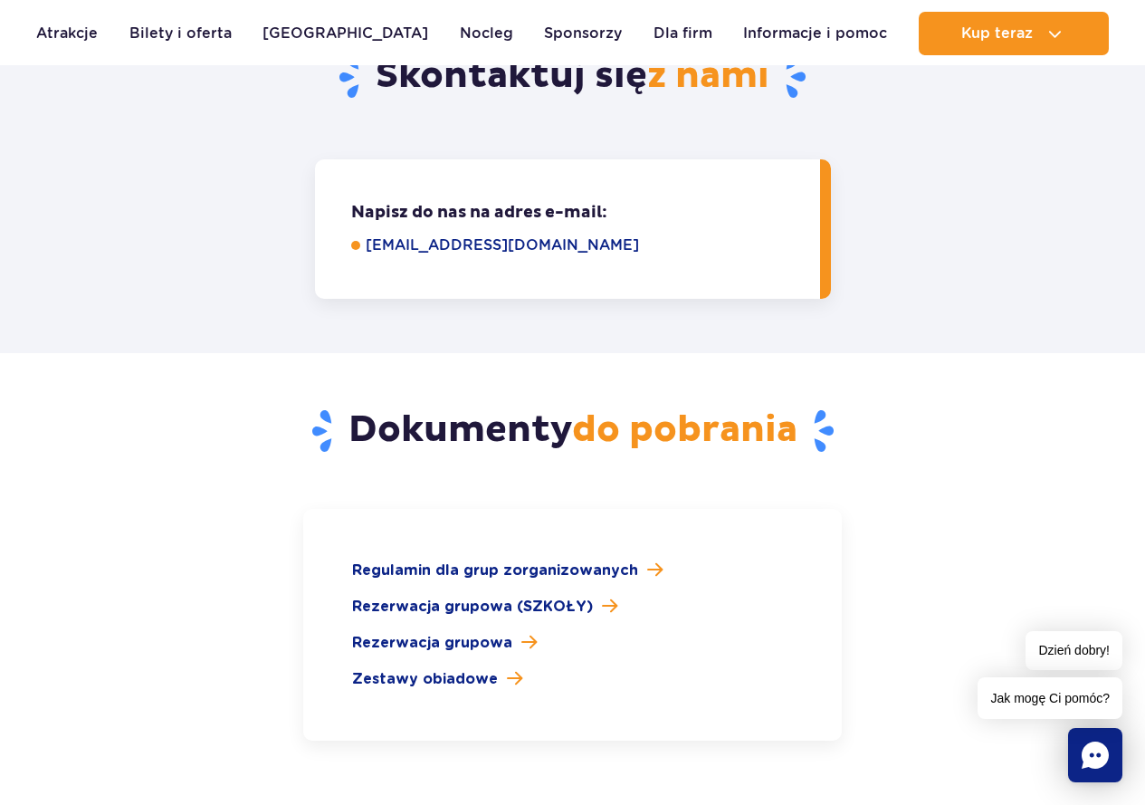
scroll to position [2444, 0]
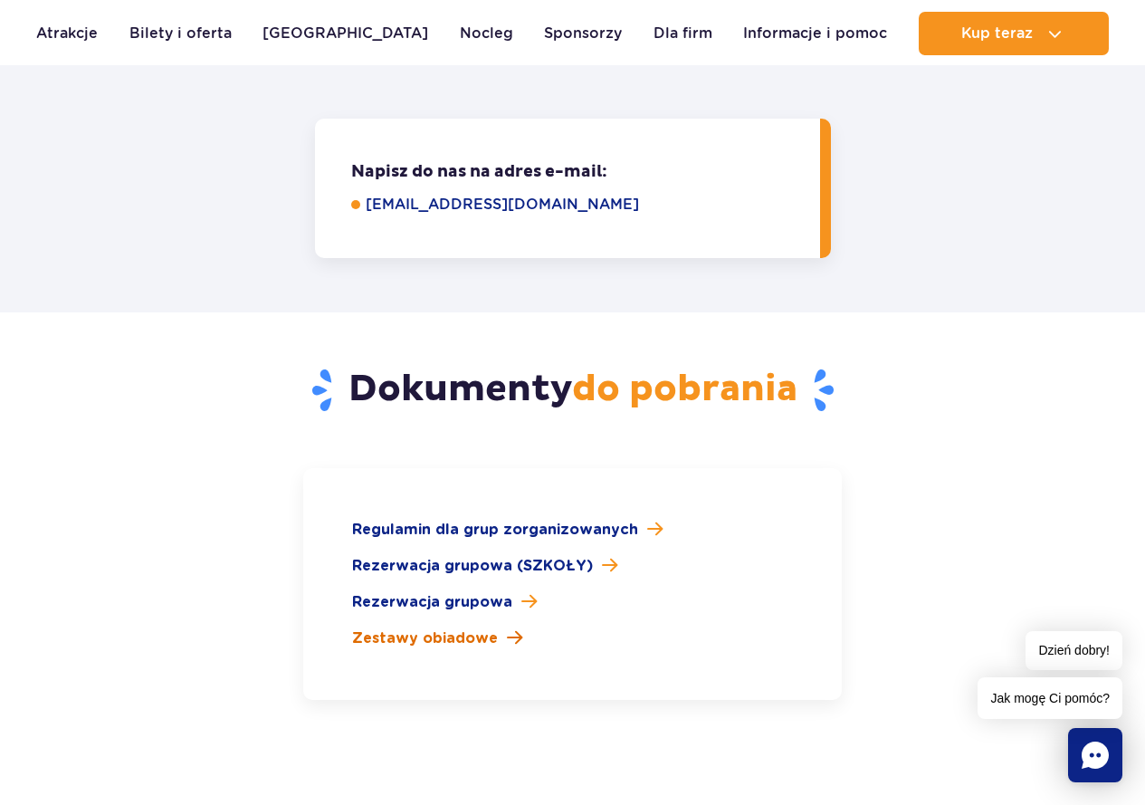
click at [439, 627] on span "Zestawy obiadowe" at bounding box center [425, 638] width 146 height 22
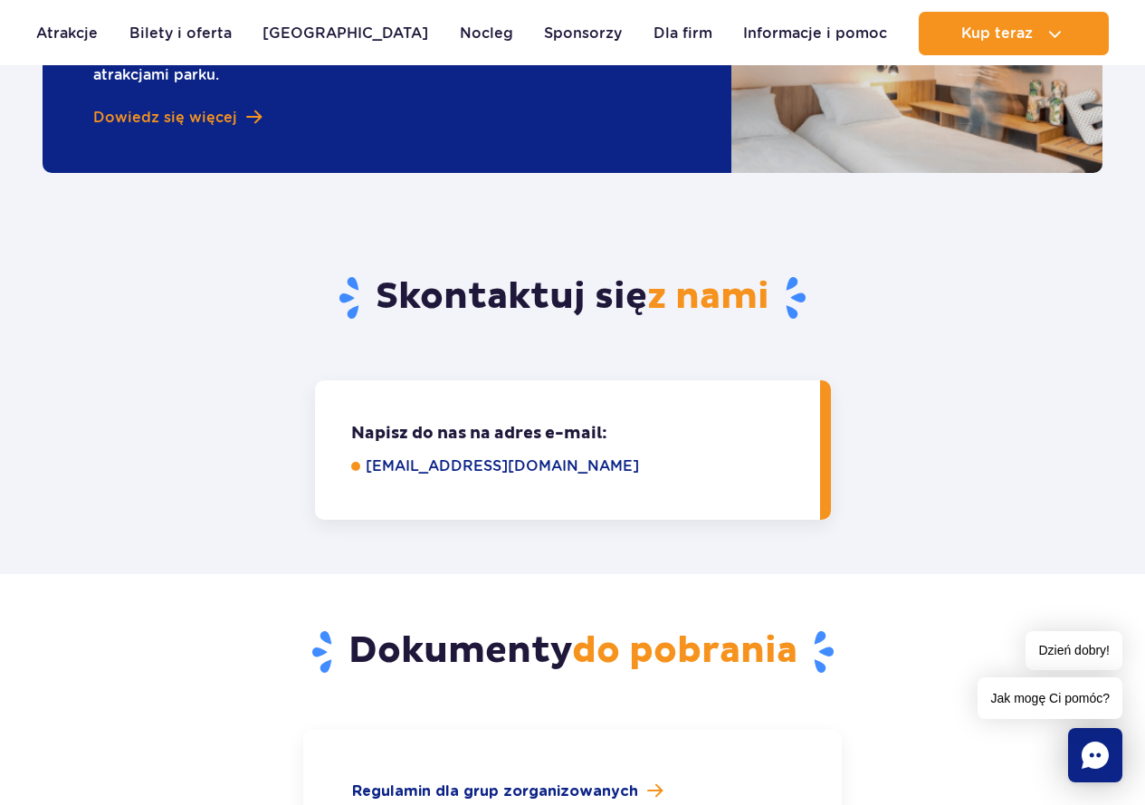
scroll to position [2173, 0]
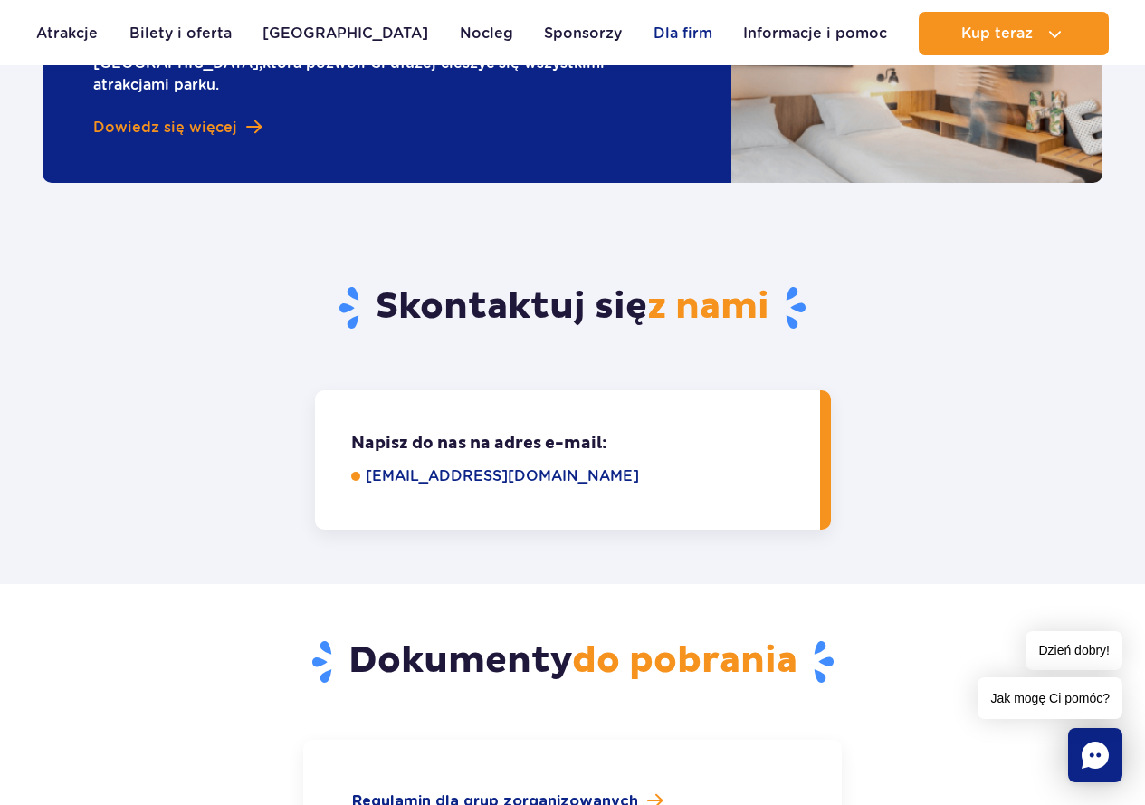
click at [655, 31] on link "Dla firm" at bounding box center [683, 33] width 59 height 43
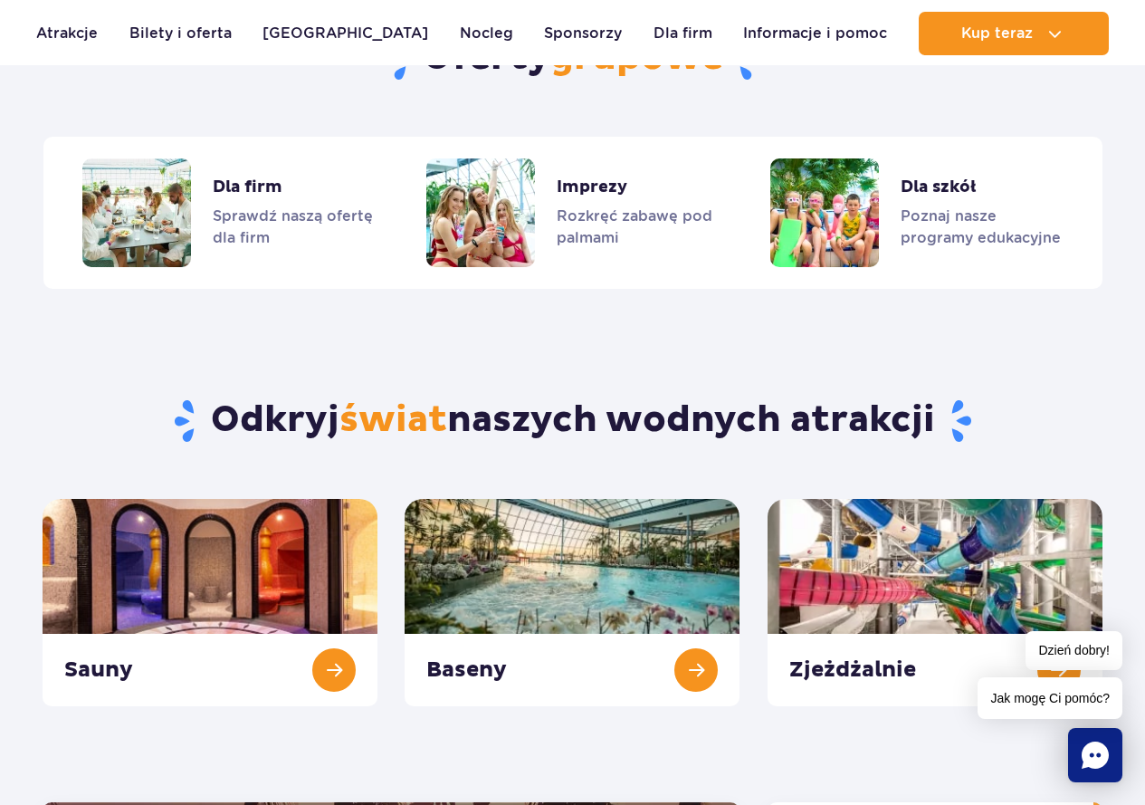
scroll to position [1613, 0]
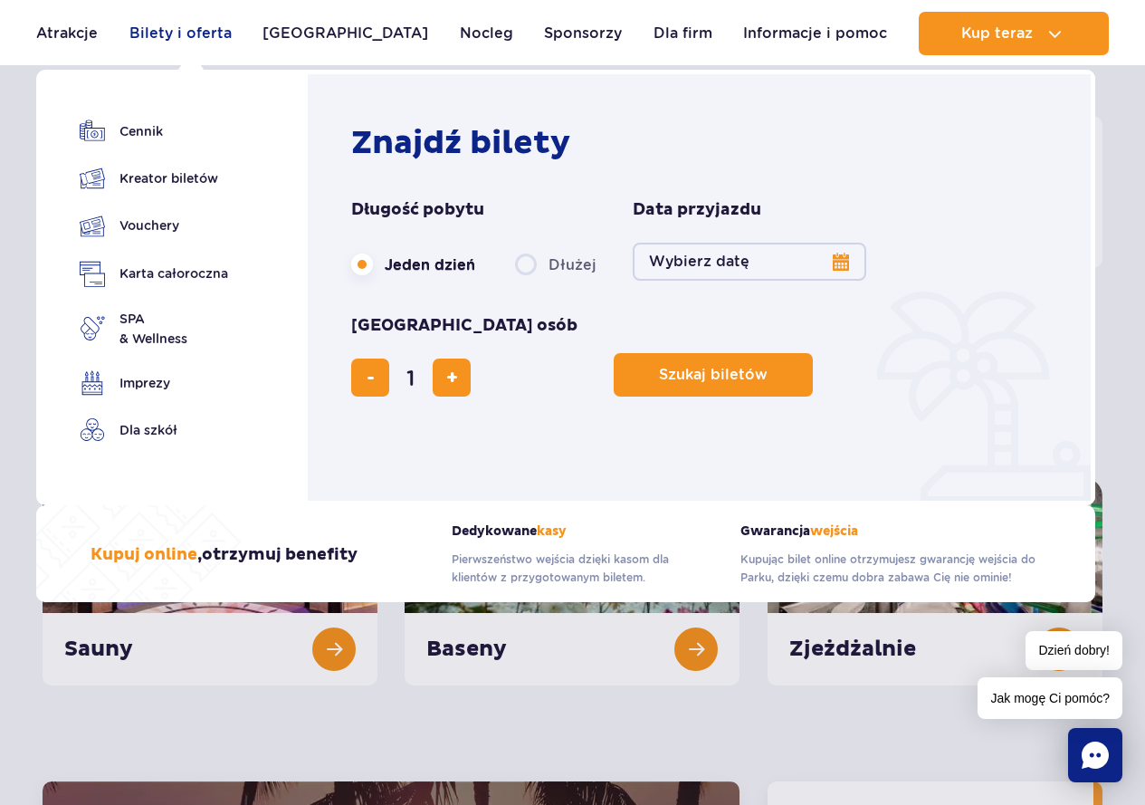
click at [225, 47] on link "Bilety i oferta" at bounding box center [180, 33] width 102 height 43
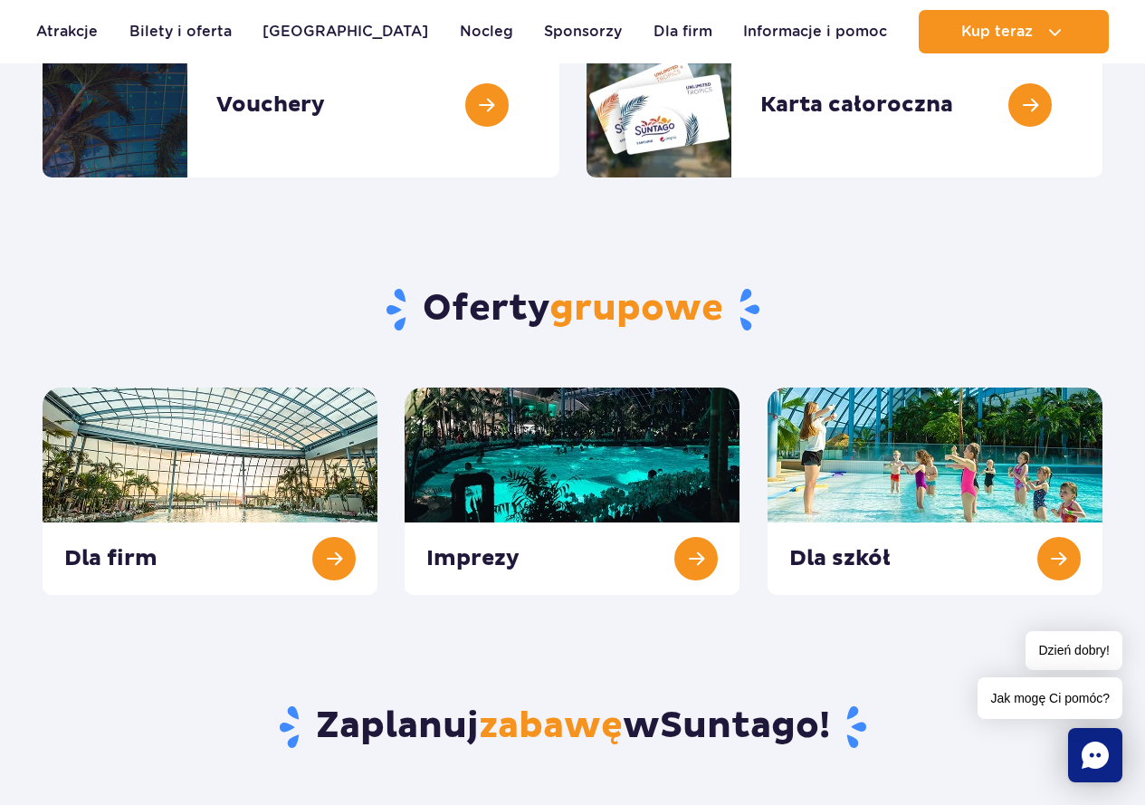
scroll to position [362, 0]
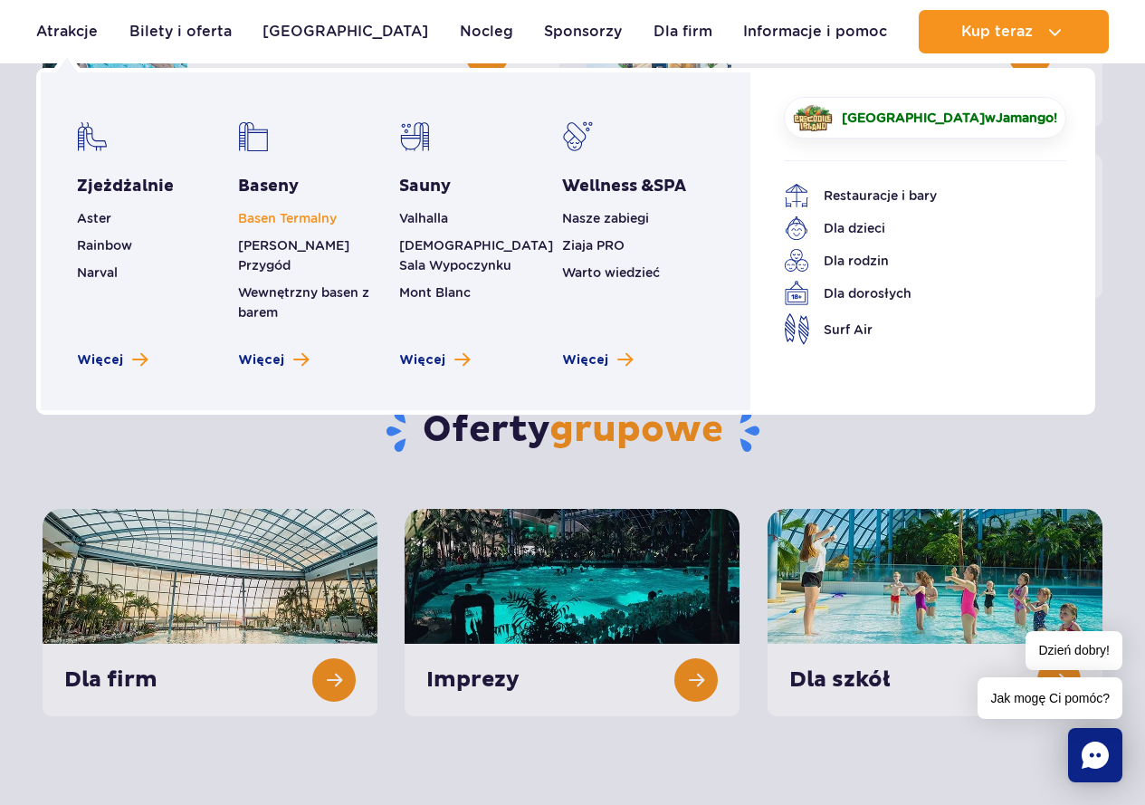
click at [270, 215] on link "Basen Termalny" at bounding box center [287, 218] width 99 height 14
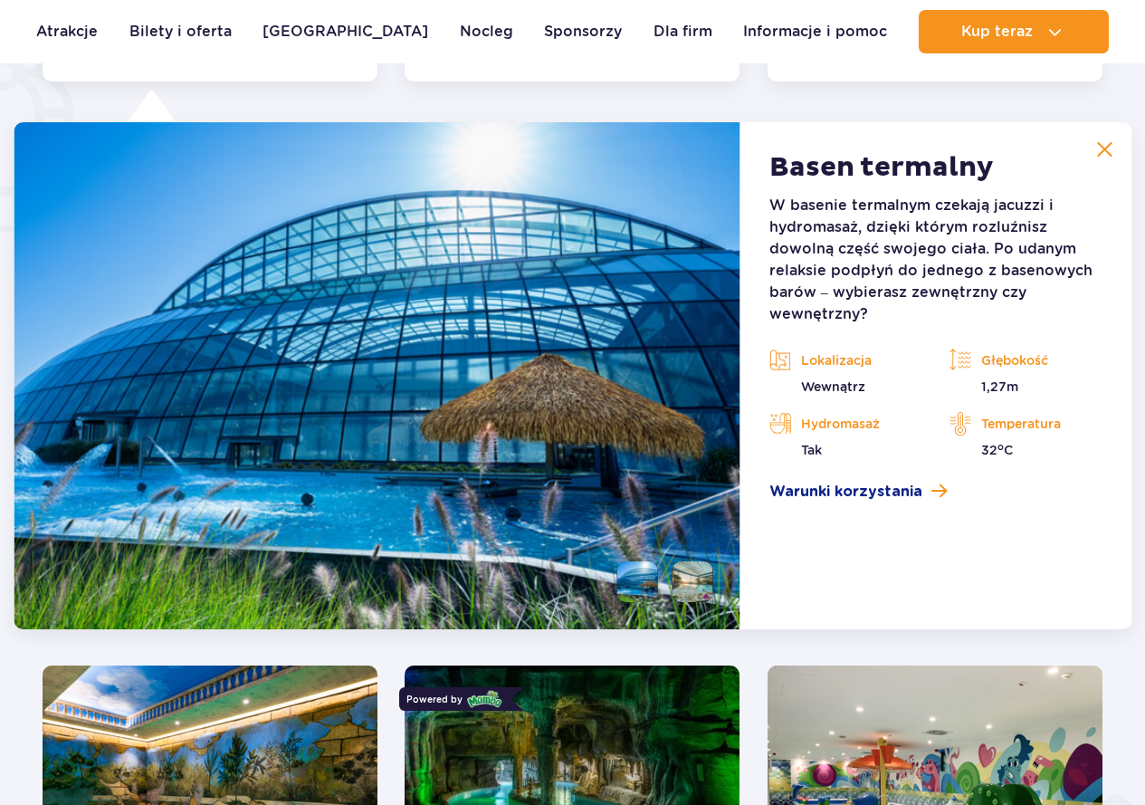
scroll to position [1516, 0]
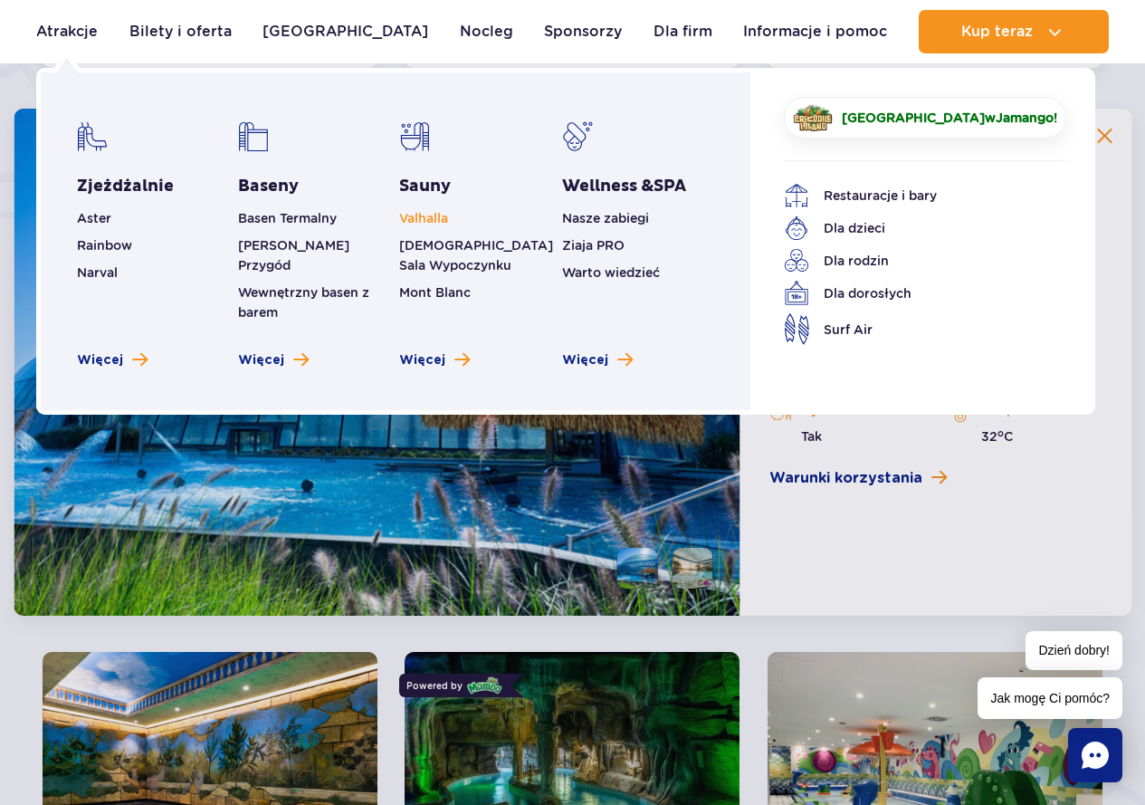
click at [435, 222] on span "Valhalla" at bounding box center [423, 218] width 49 height 14
